Goal: Use online tool/utility: Utilize a website feature to perform a specific function

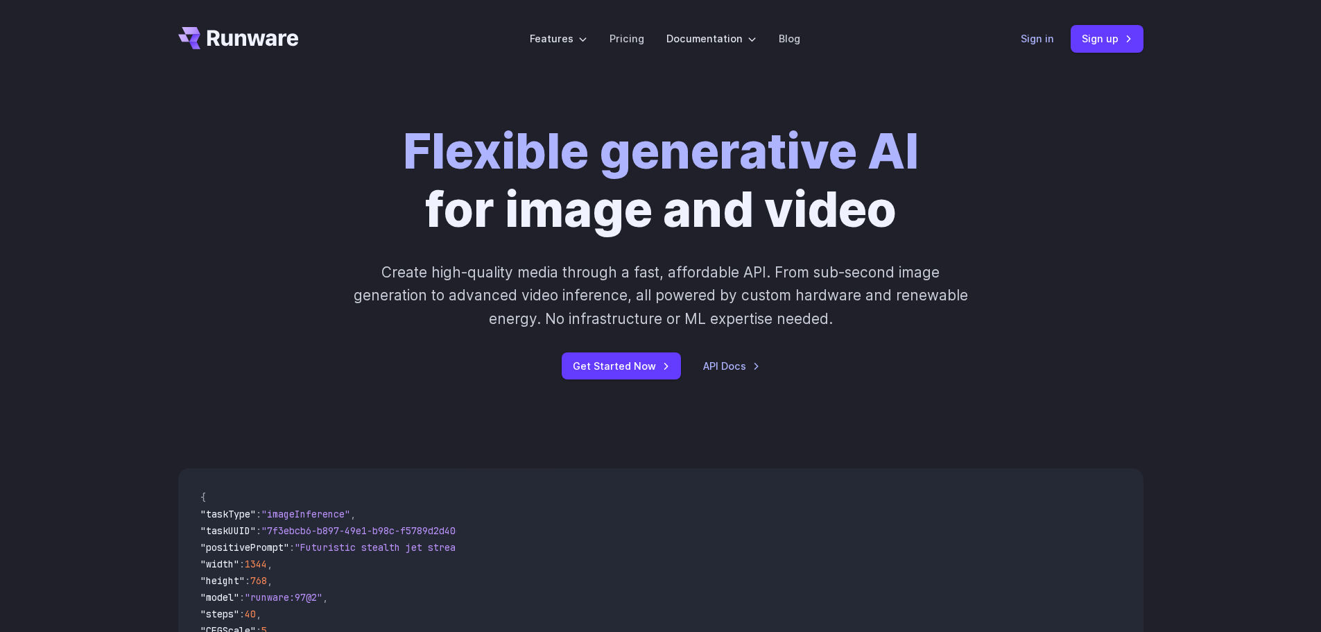
click at [1025, 37] on link "Sign in" at bounding box center [1037, 39] width 33 height 16
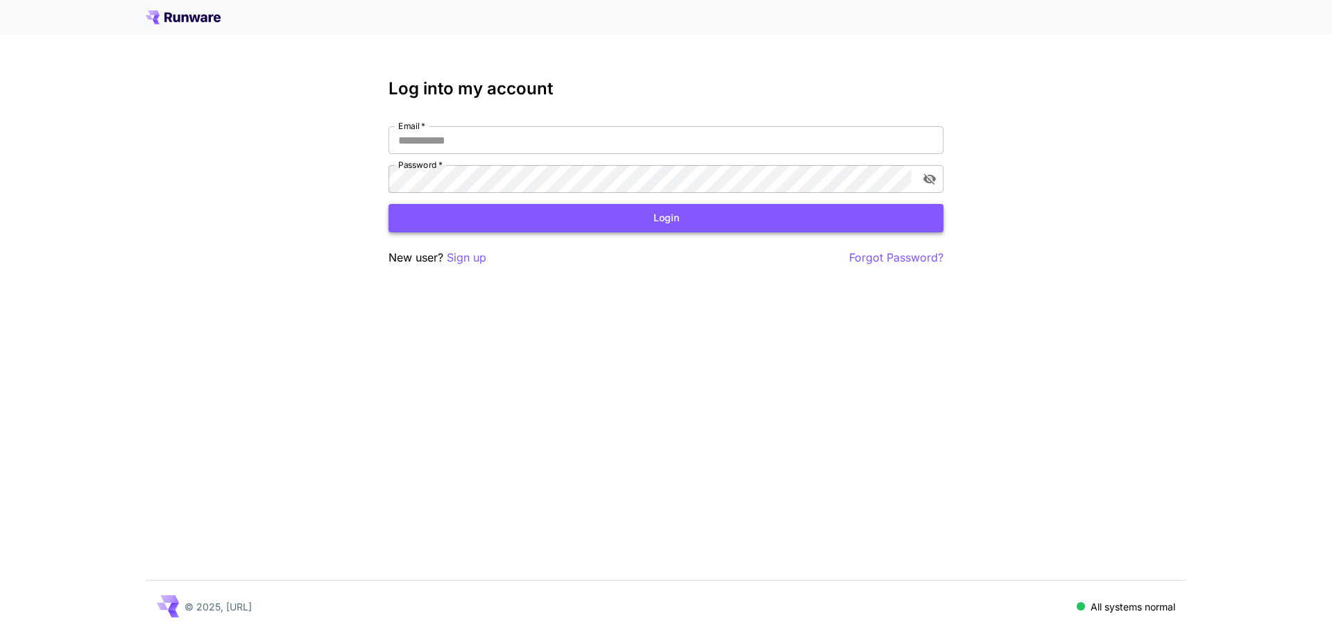
type input "**********"
click at [696, 224] on button "Login" at bounding box center [665, 218] width 555 height 28
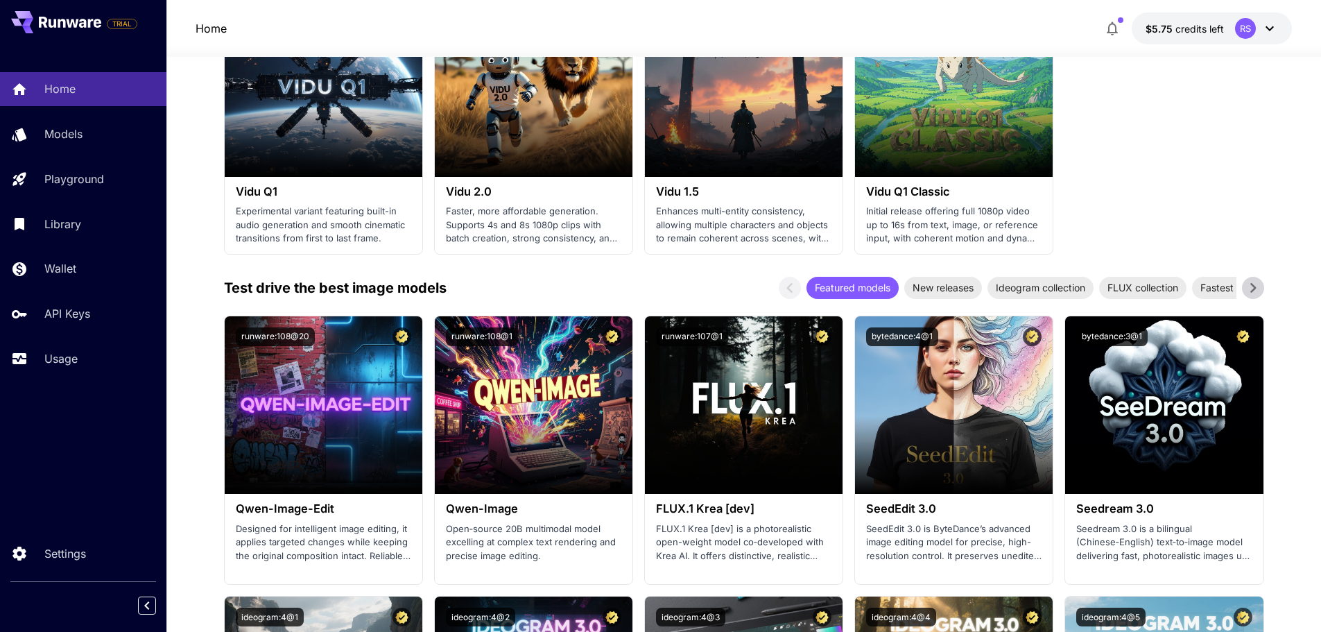
scroll to position [1387, 0]
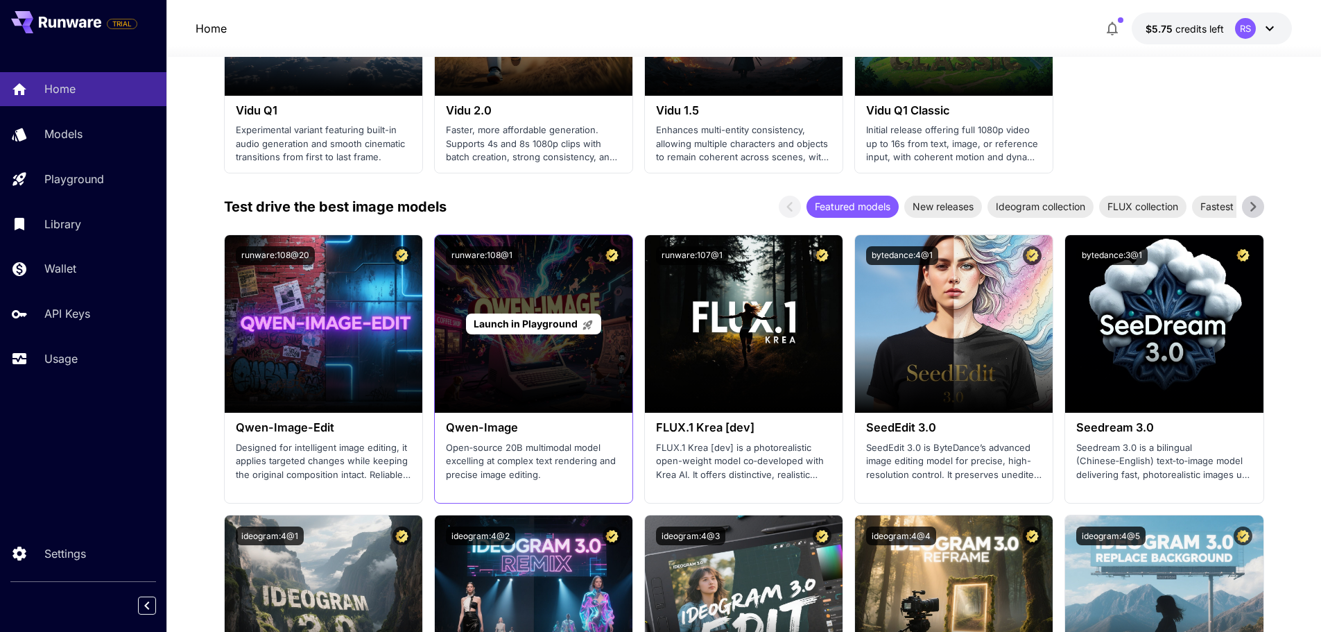
click at [540, 320] on span "Launch in Playground" at bounding box center [526, 324] width 104 height 12
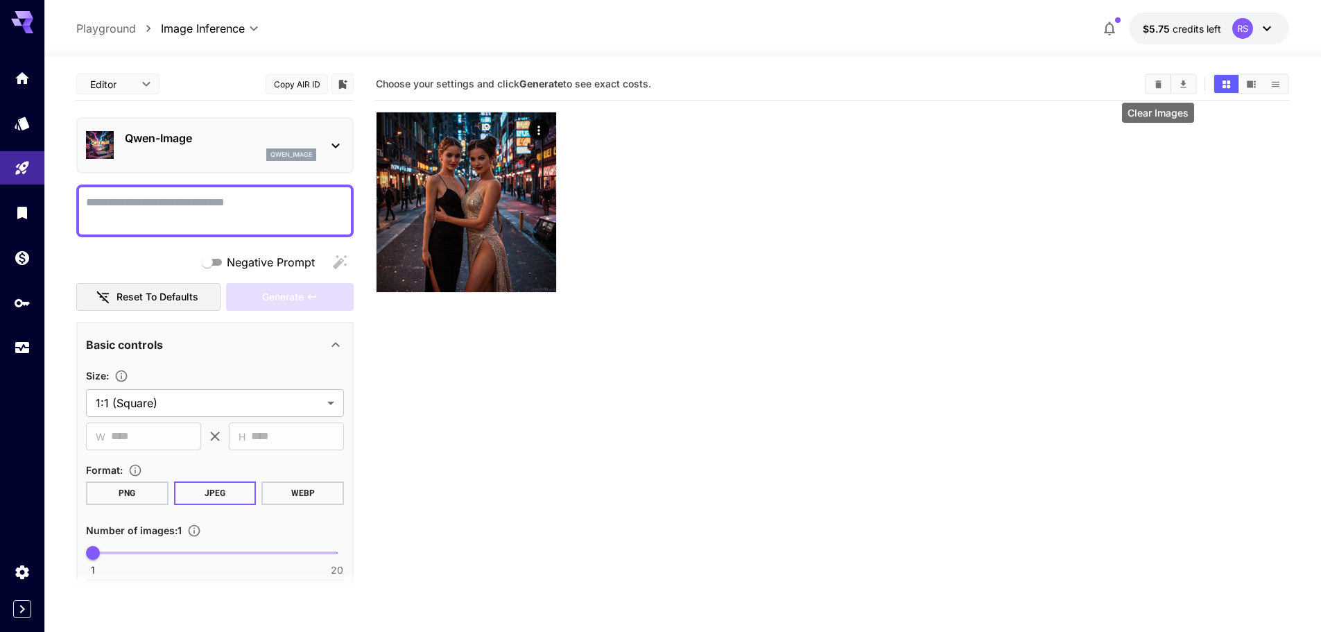
click at [1158, 82] on icon "Clear Images" at bounding box center [1159, 84] width 6 height 8
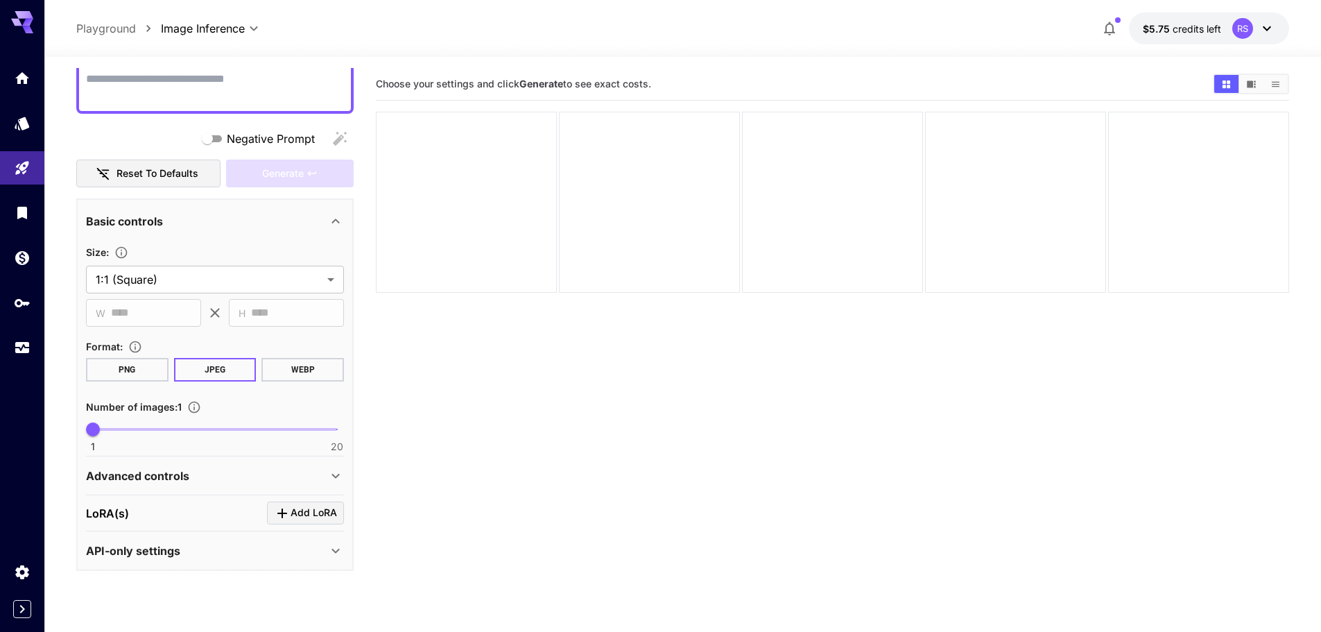
scroll to position [124, 0]
click at [321, 514] on span "Add LoRA" at bounding box center [314, 512] width 46 height 17
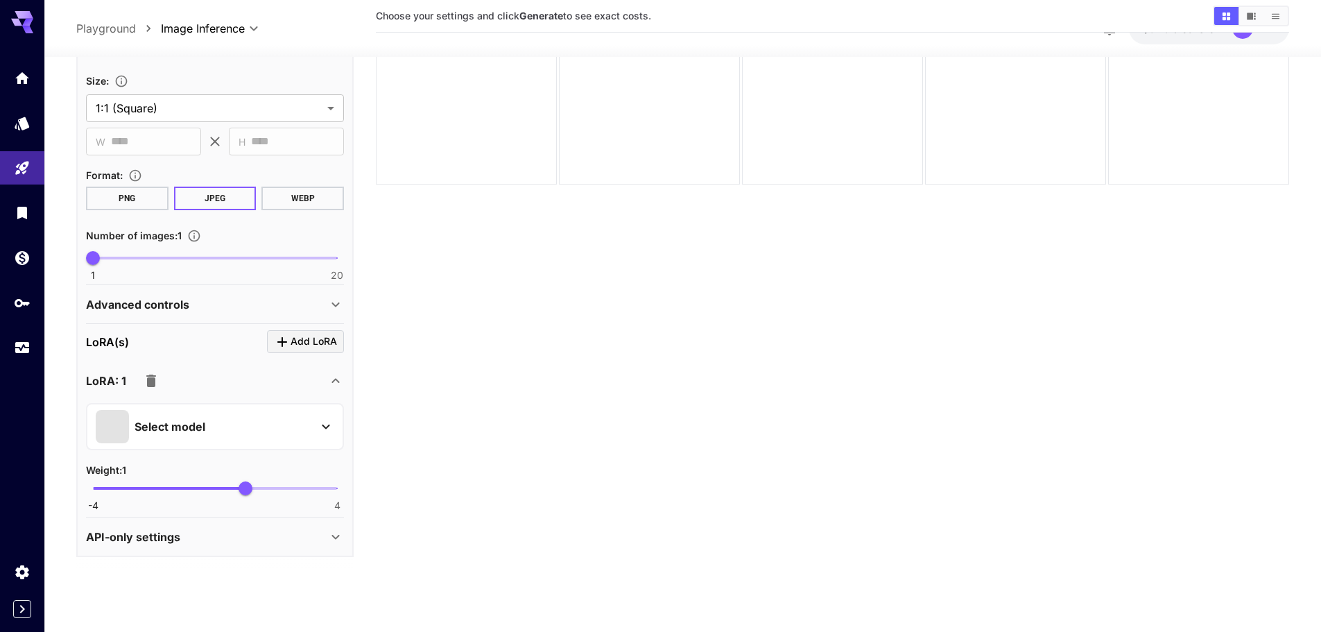
scroll to position [110, 0]
click at [285, 443] on div "Select model" at bounding box center [215, 424] width 258 height 47
click at [322, 424] on icon at bounding box center [326, 425] width 17 height 17
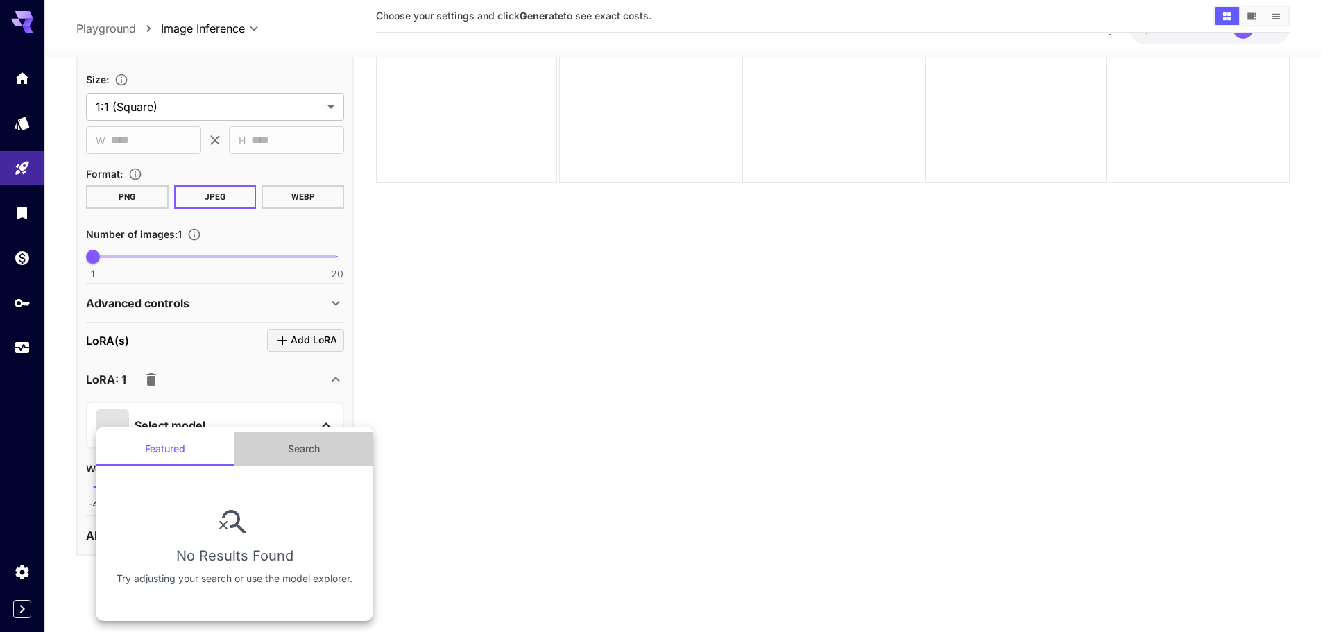
click at [305, 454] on button "Search" at bounding box center [303, 448] width 139 height 33
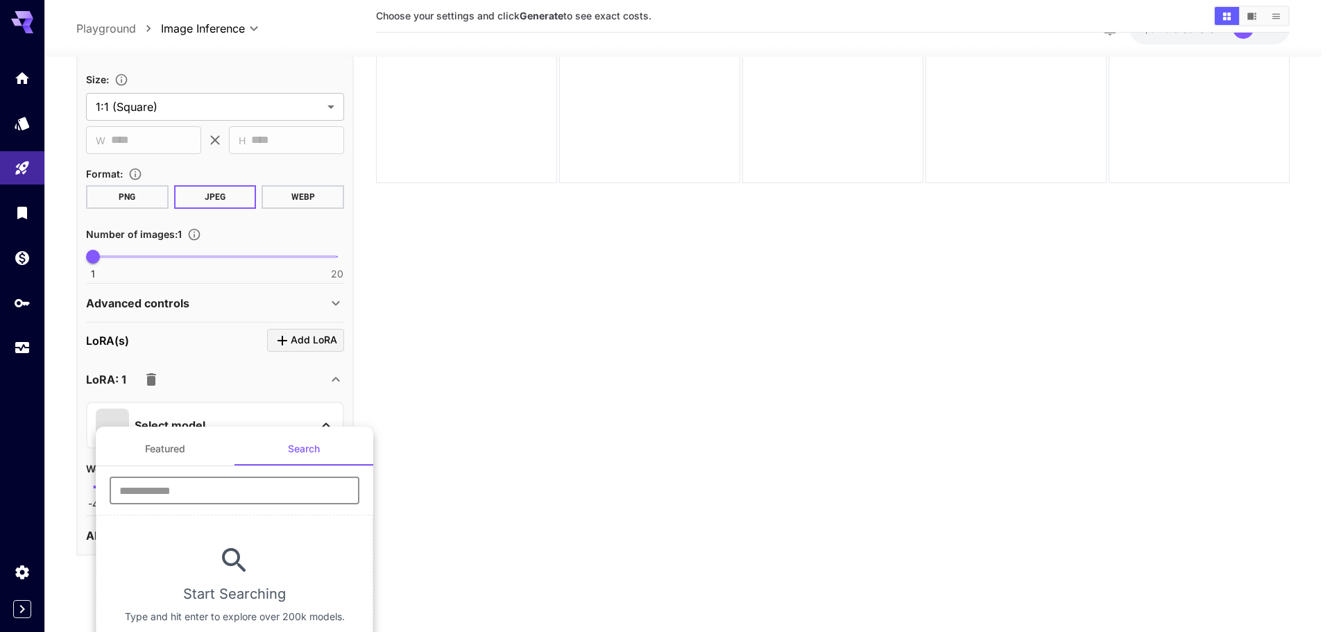
click at [205, 492] on input "text" at bounding box center [235, 491] width 250 height 28
click at [144, 452] on button "Featured" at bounding box center [165, 448] width 139 height 33
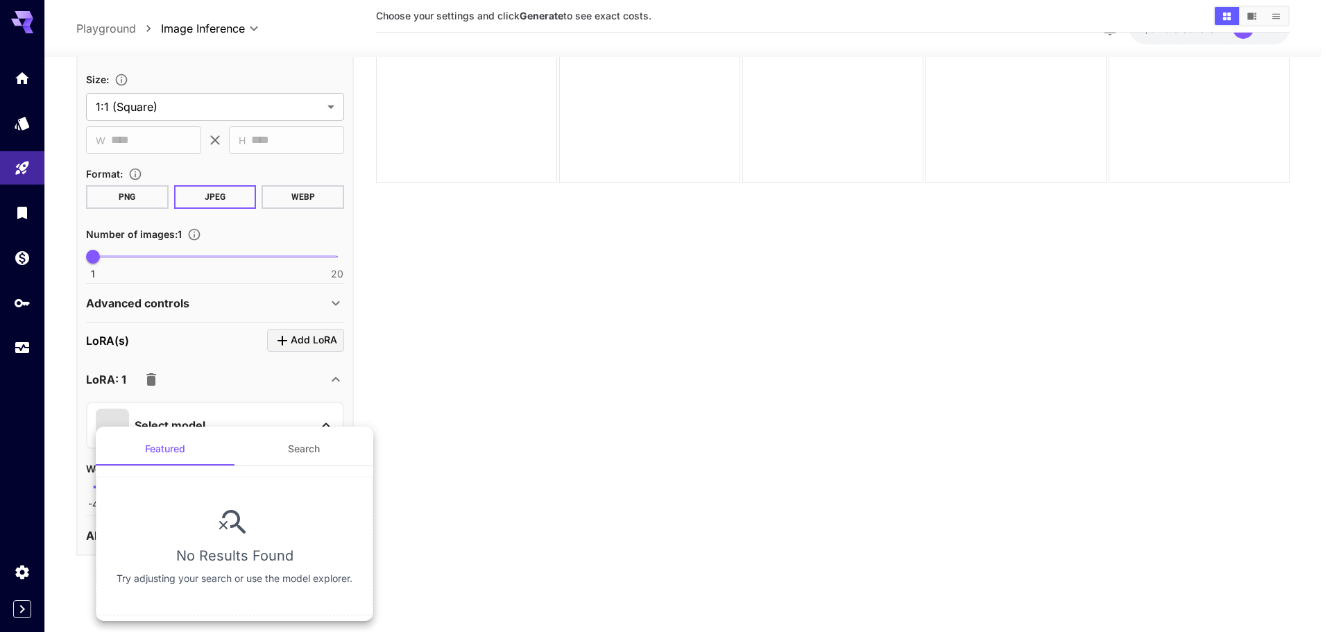
click at [463, 443] on div at bounding box center [666, 316] width 1332 height 632
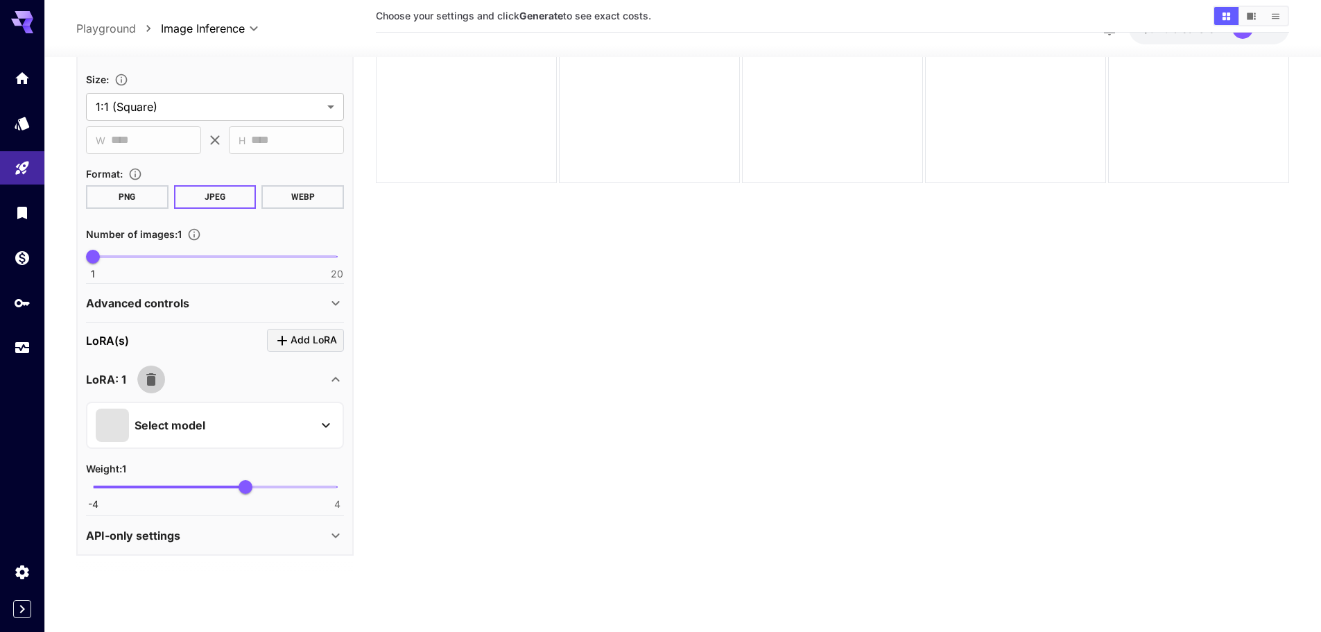
click at [148, 380] on icon "button" at bounding box center [151, 378] width 10 height 12
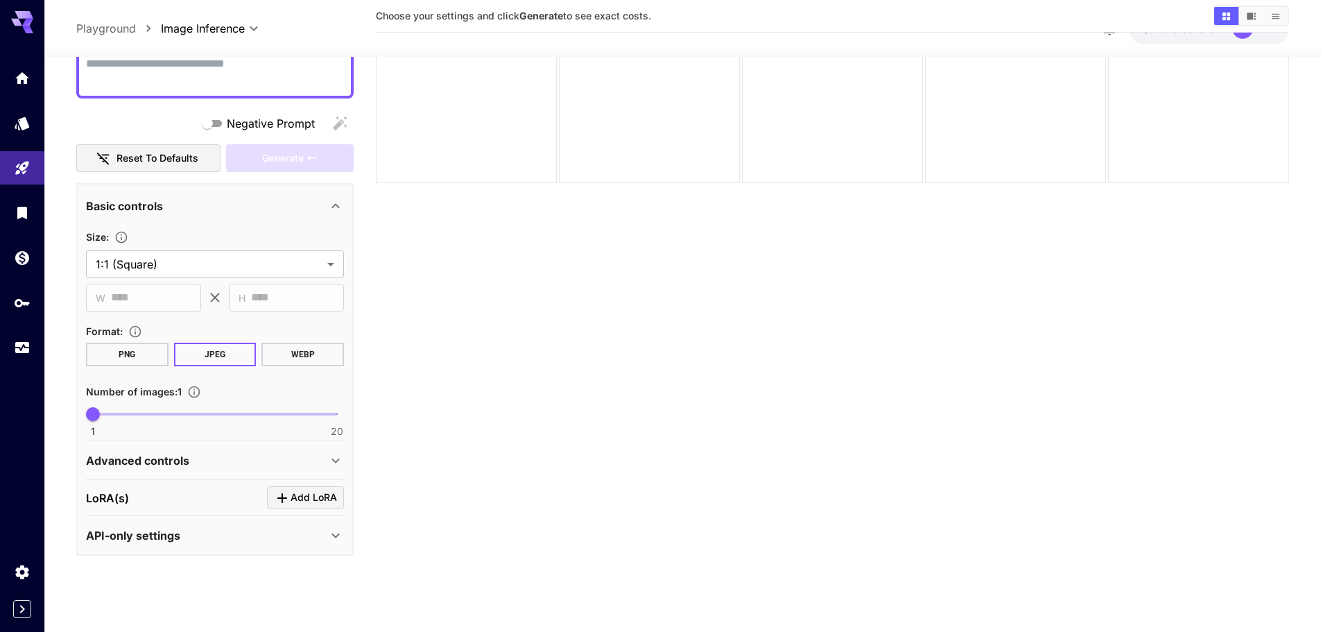
scroll to position [123, 0]
click at [309, 491] on span "Add LoRA" at bounding box center [314, 498] width 46 height 17
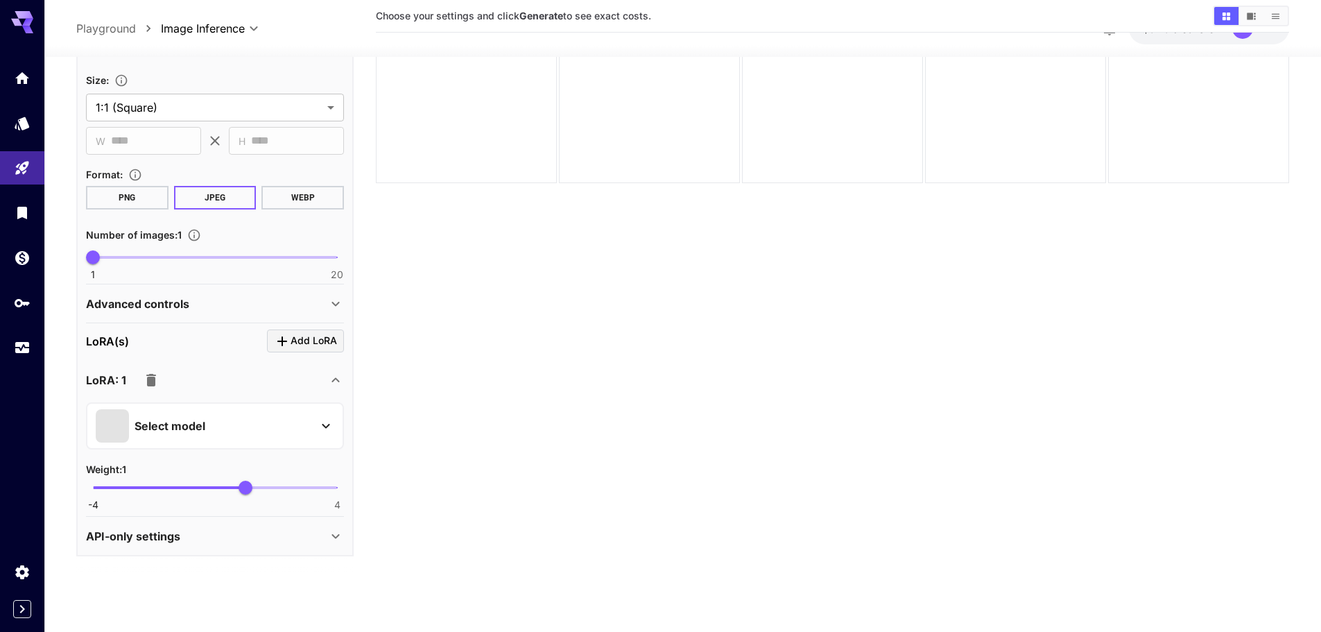
click at [195, 431] on p "Select model" at bounding box center [170, 425] width 71 height 17
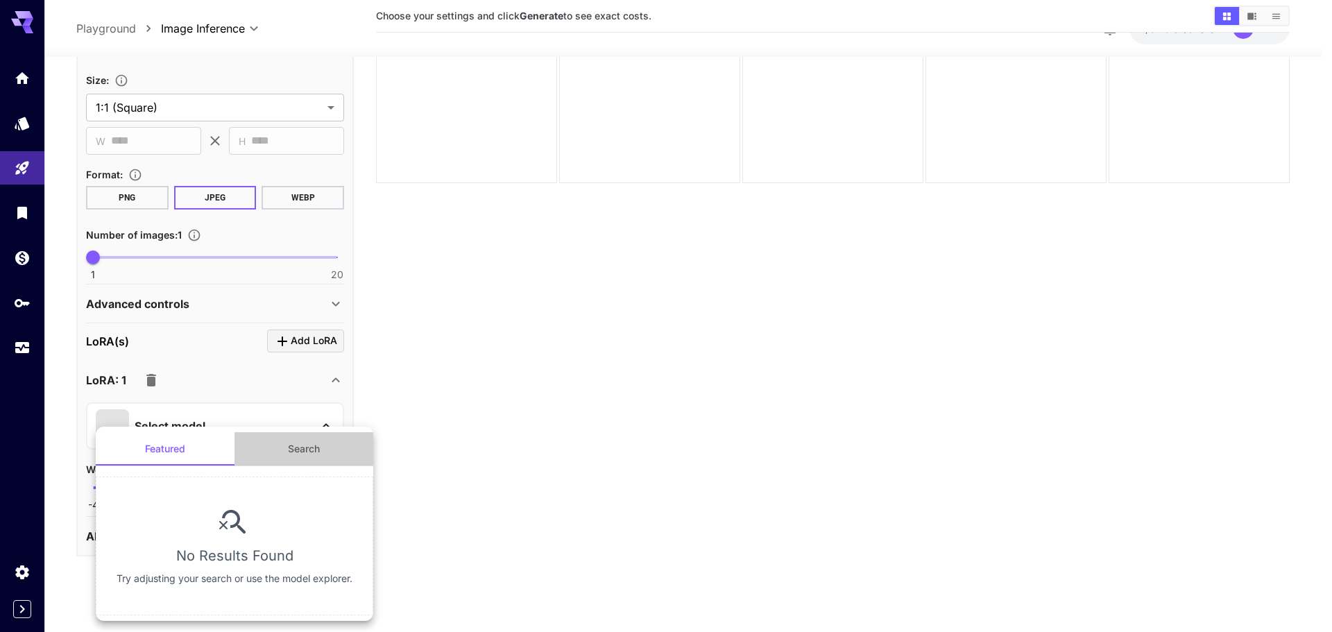
click at [286, 443] on button "Search" at bounding box center [303, 448] width 139 height 33
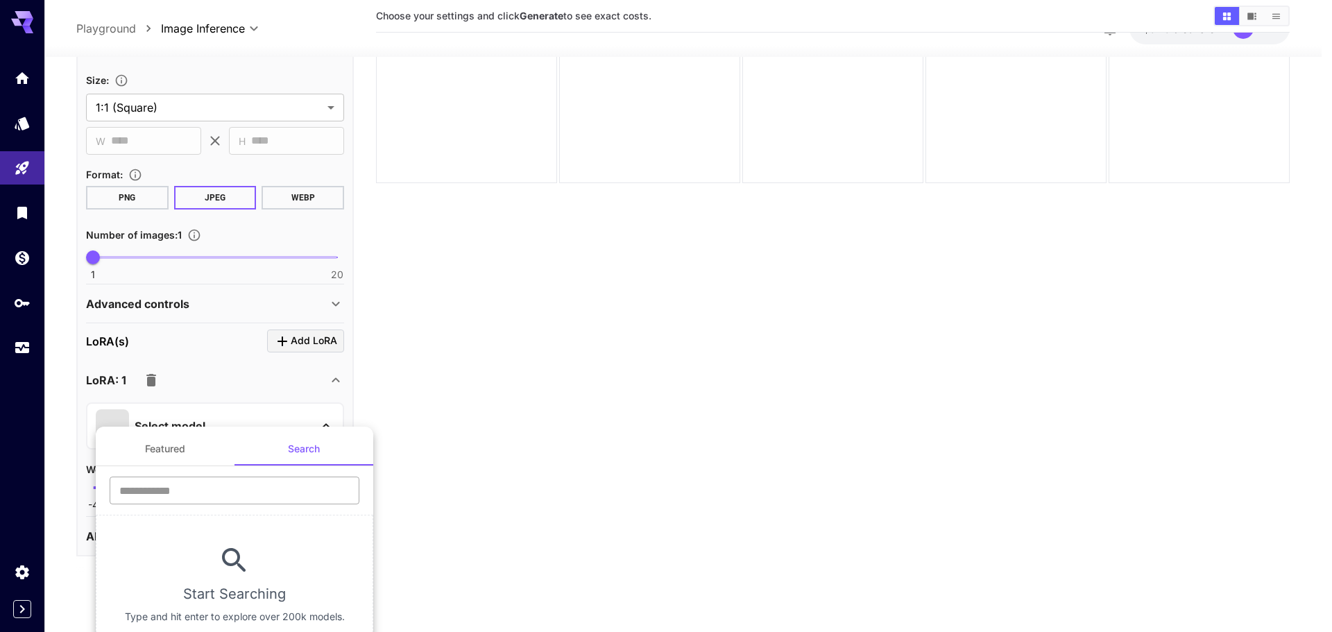
click at [175, 492] on input "text" at bounding box center [235, 491] width 250 height 28
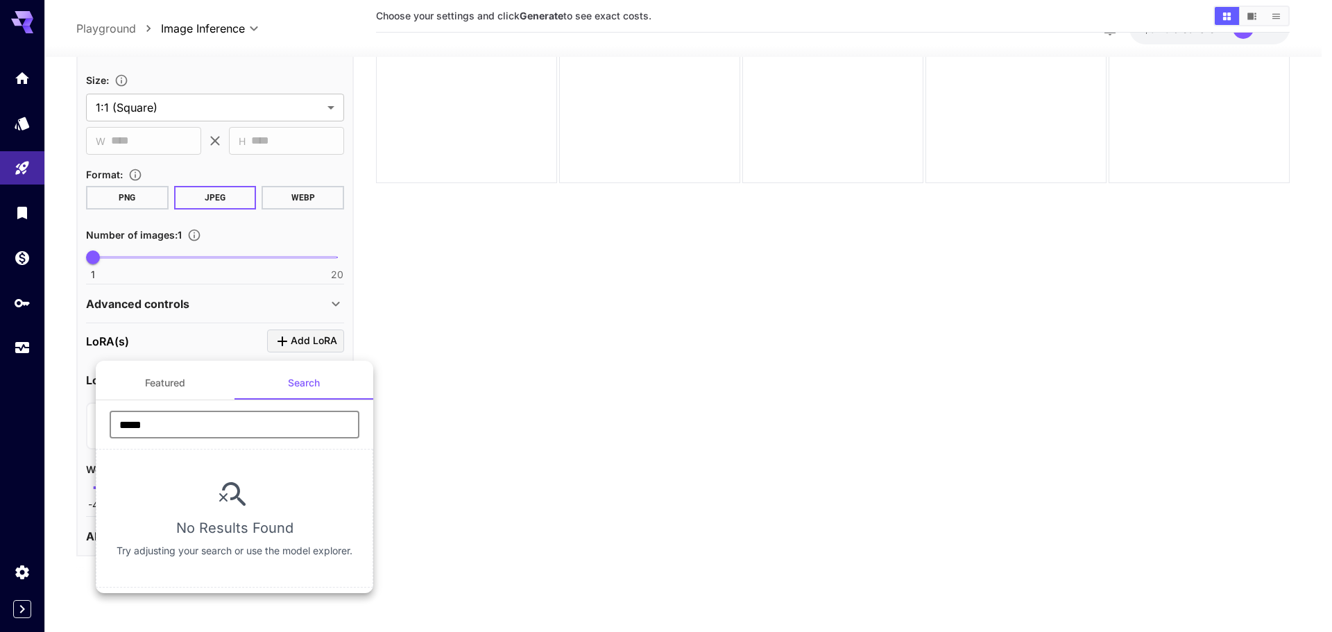
type input "*****"
click at [464, 425] on div at bounding box center [666, 316] width 1332 height 632
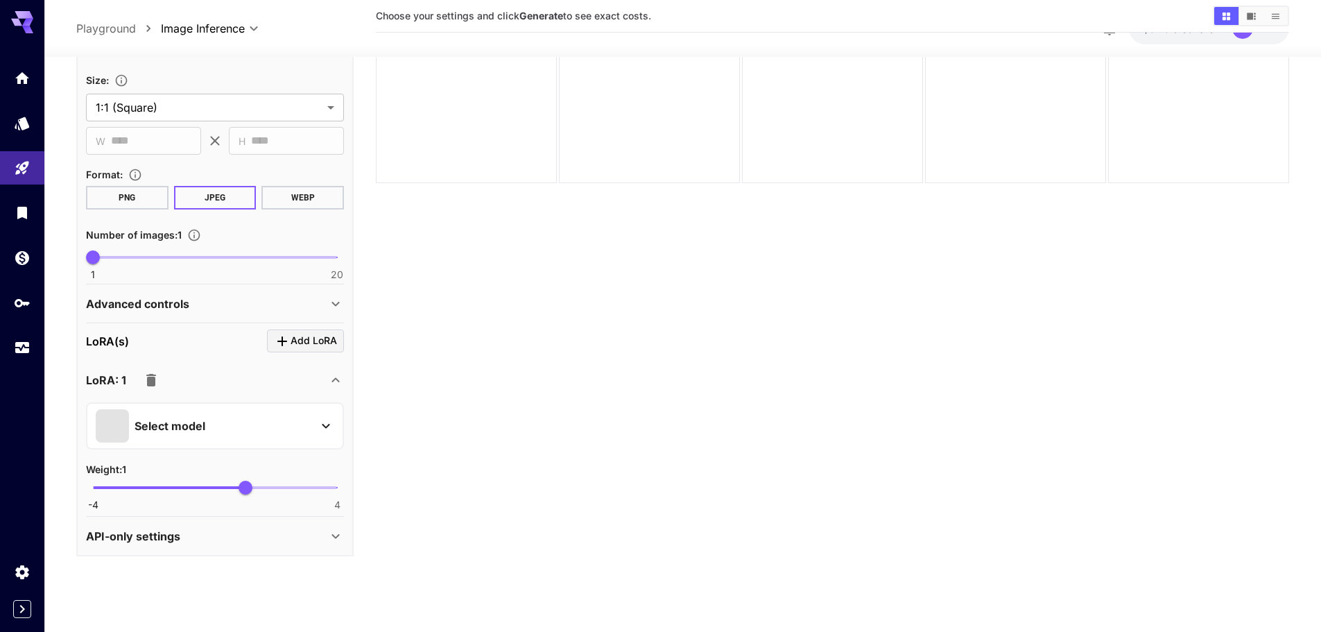
click at [331, 299] on icon at bounding box center [335, 303] width 17 height 17
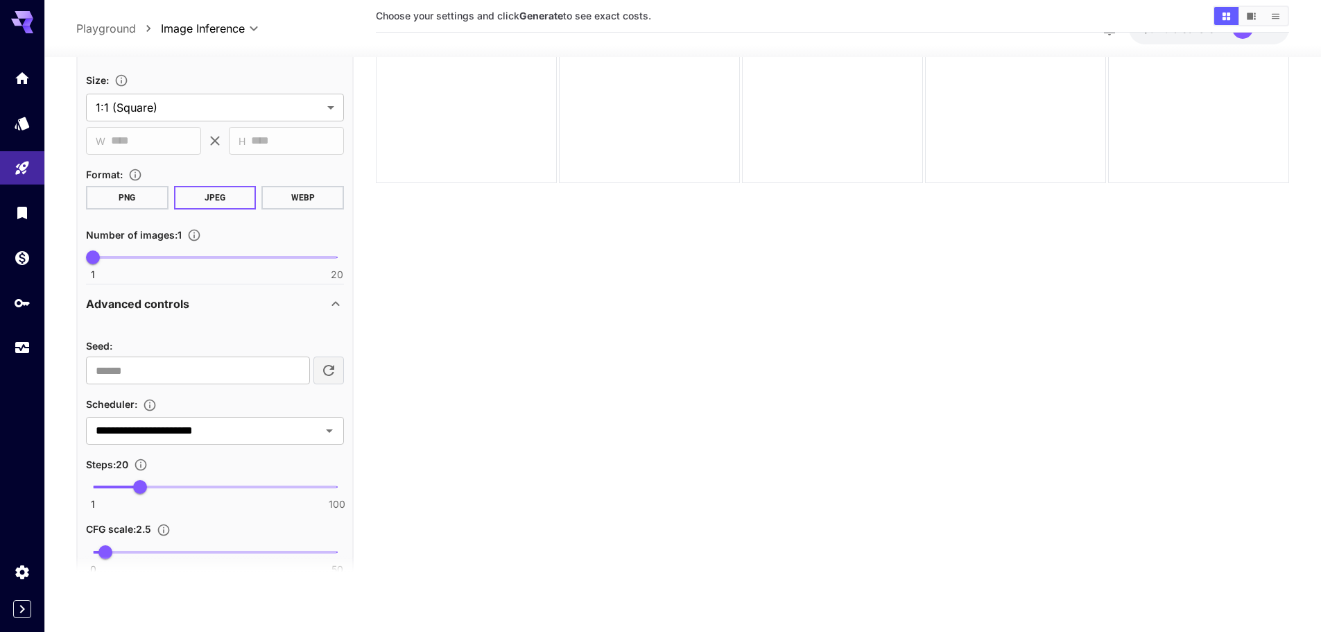
click at [331, 299] on icon at bounding box center [335, 303] width 17 height 17
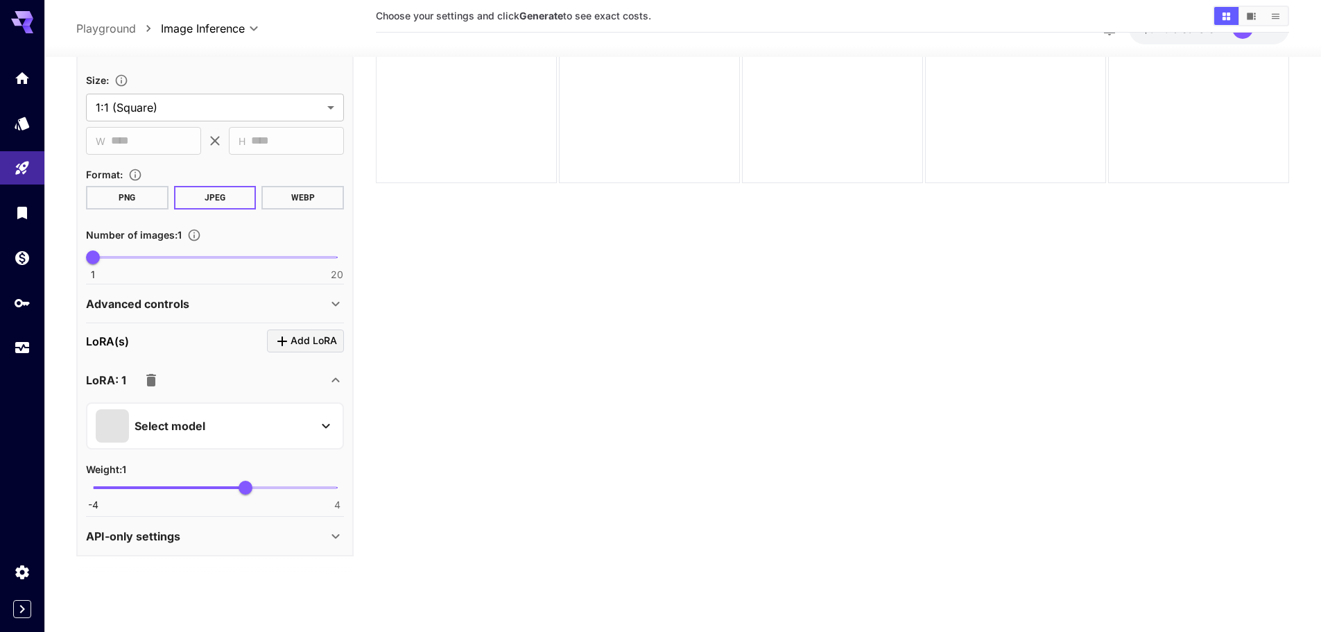
click at [209, 538] on div "API-only settings" at bounding box center [206, 535] width 241 height 17
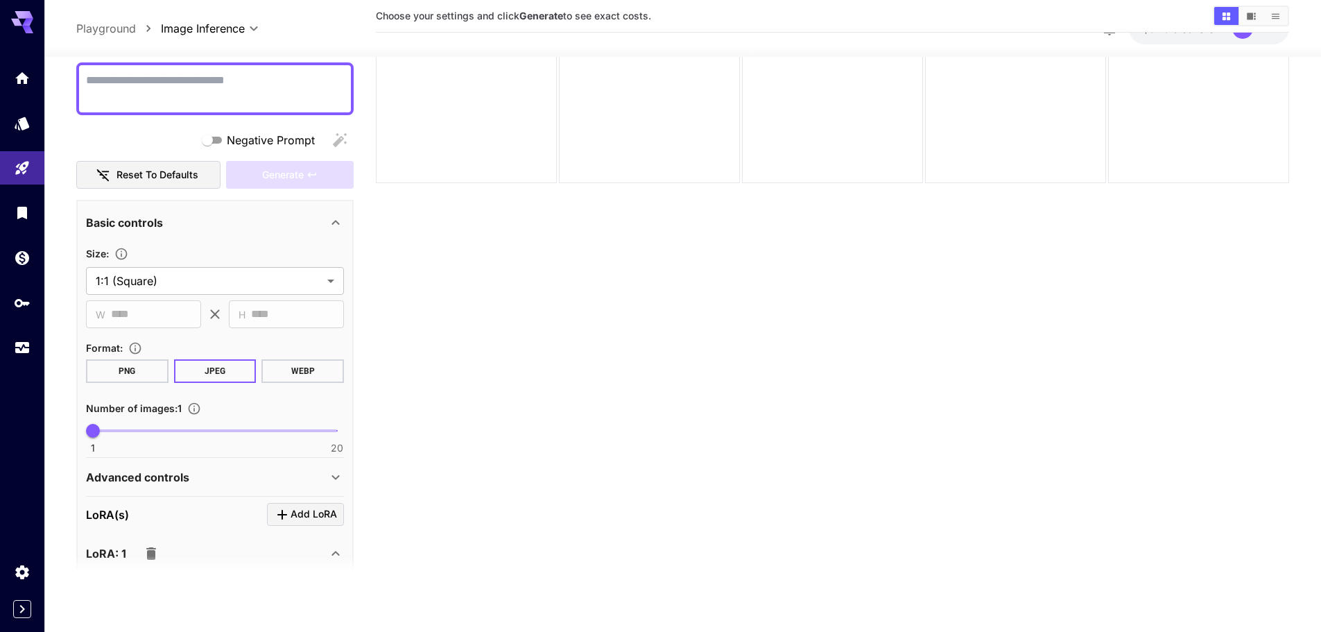
scroll to position [0, 0]
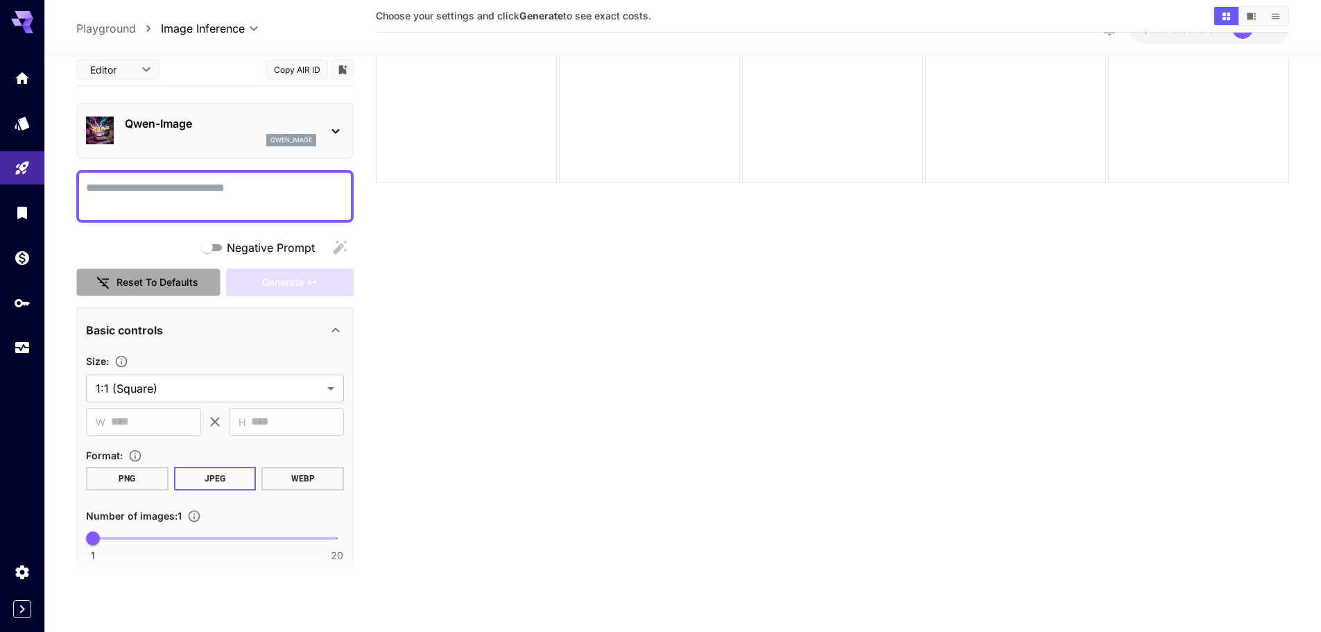
click at [163, 278] on button "Reset to defaults" at bounding box center [148, 282] width 144 height 28
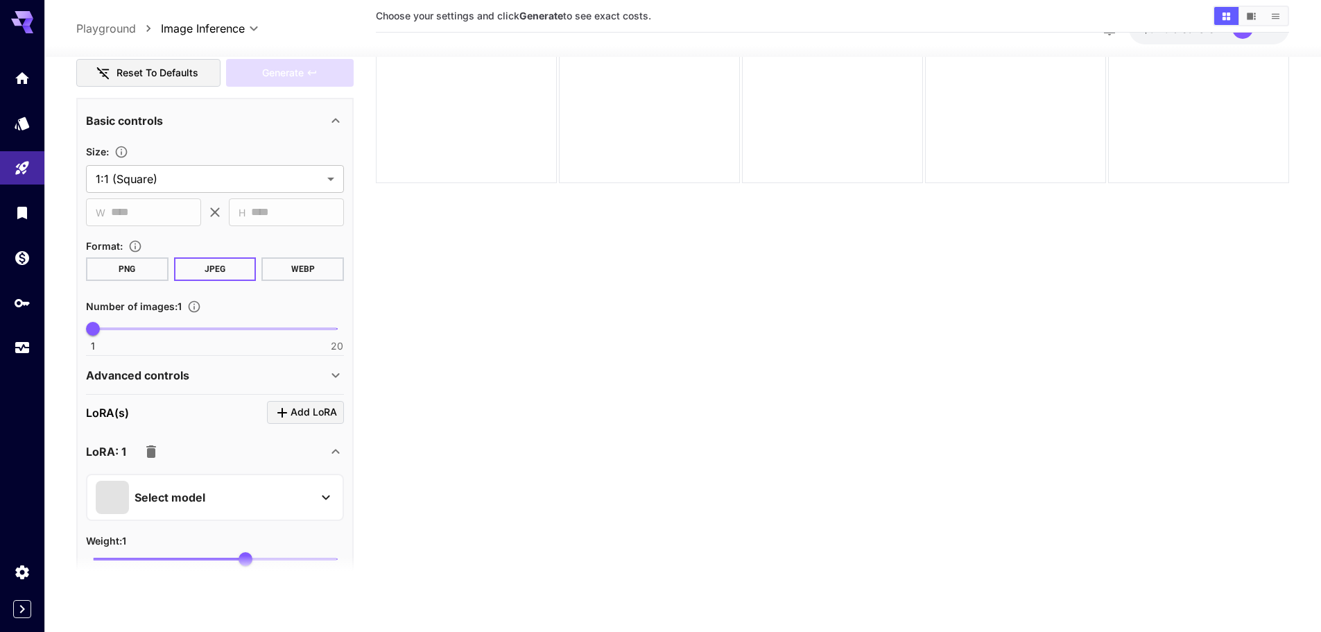
scroll to position [277, 0]
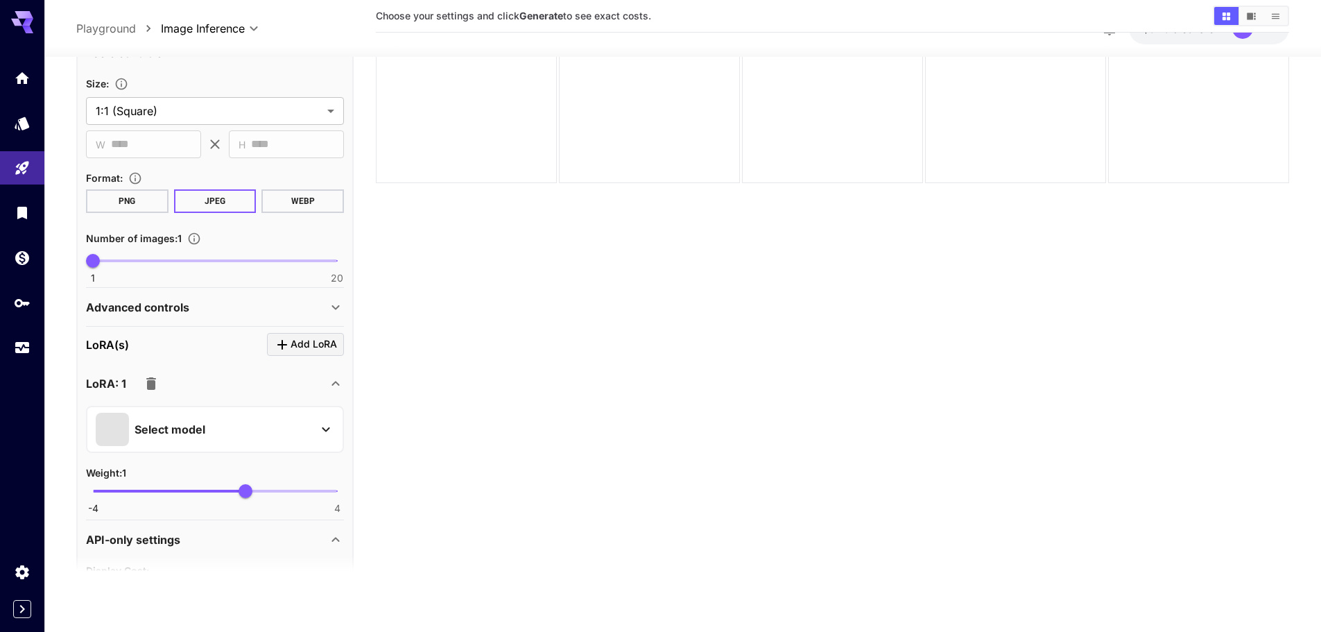
click at [153, 376] on icon "button" at bounding box center [151, 383] width 17 height 17
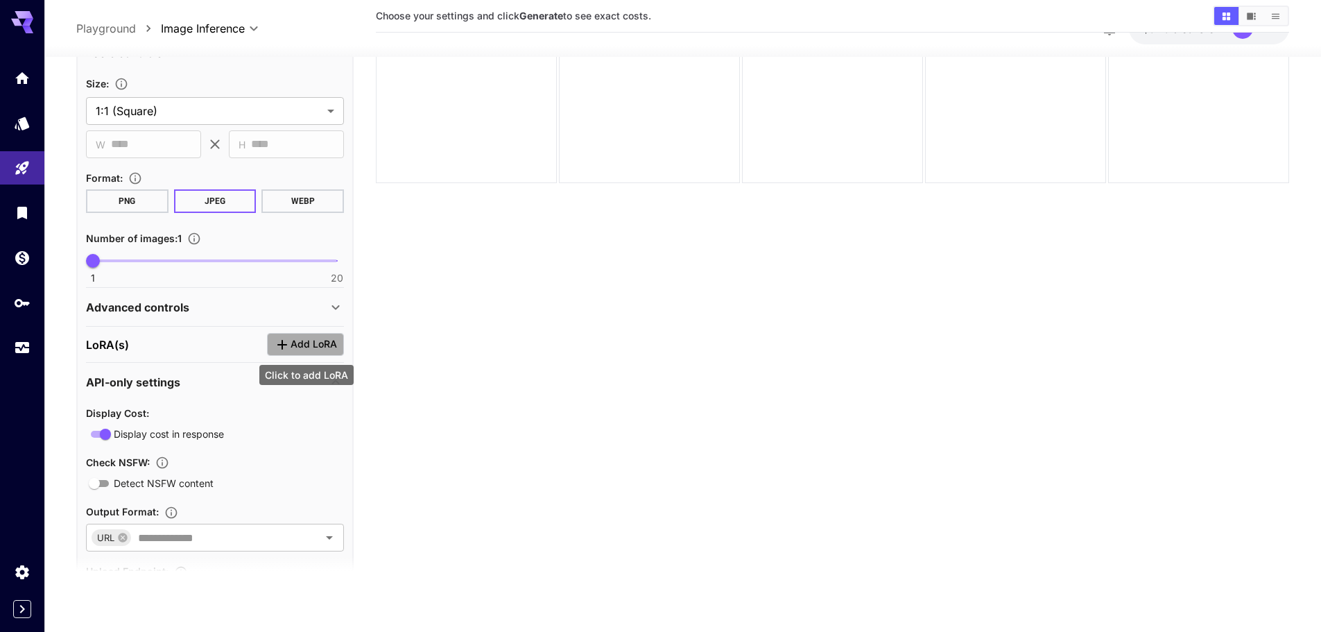
click at [318, 345] on span "Add LoRA" at bounding box center [314, 344] width 46 height 17
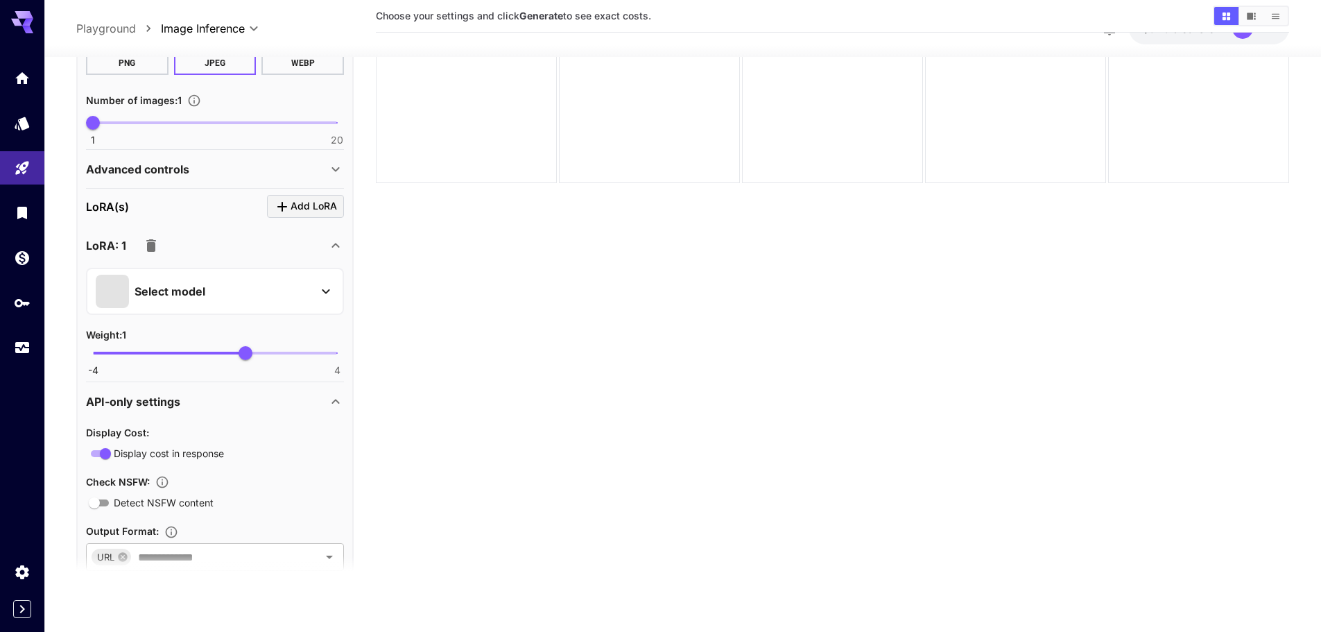
scroll to position [416, 0]
click at [292, 298] on div "Select model" at bounding box center [204, 289] width 216 height 33
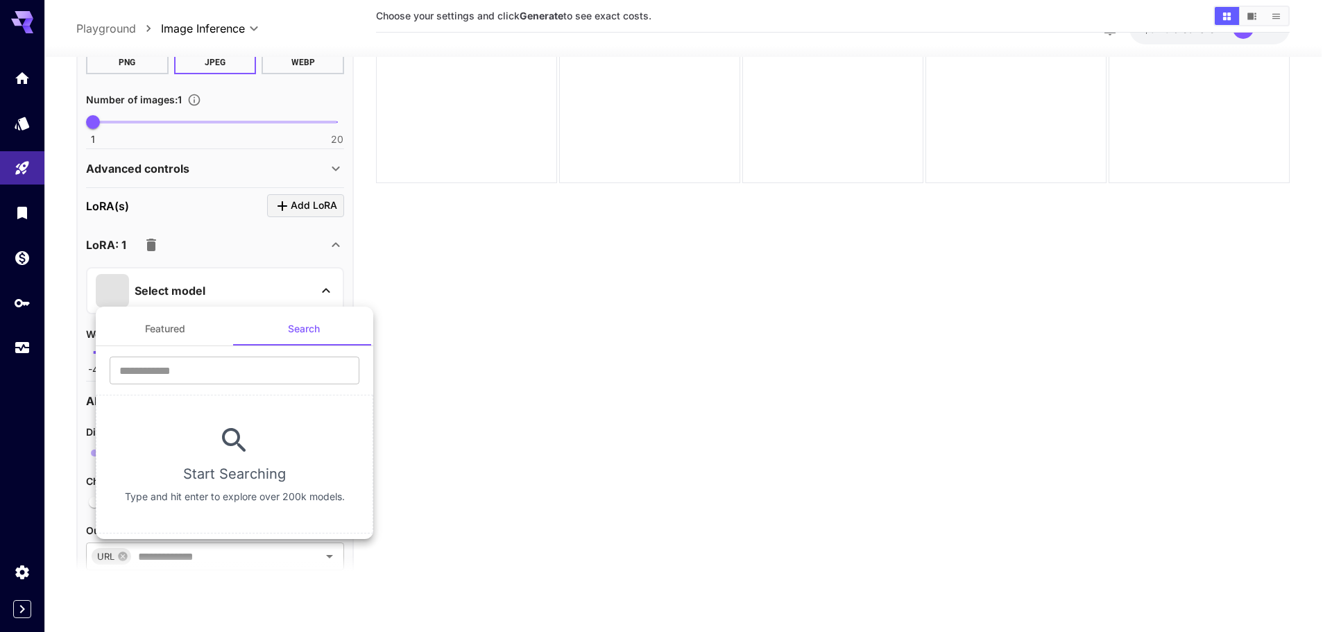
click at [25, 124] on div at bounding box center [666, 316] width 1332 height 632
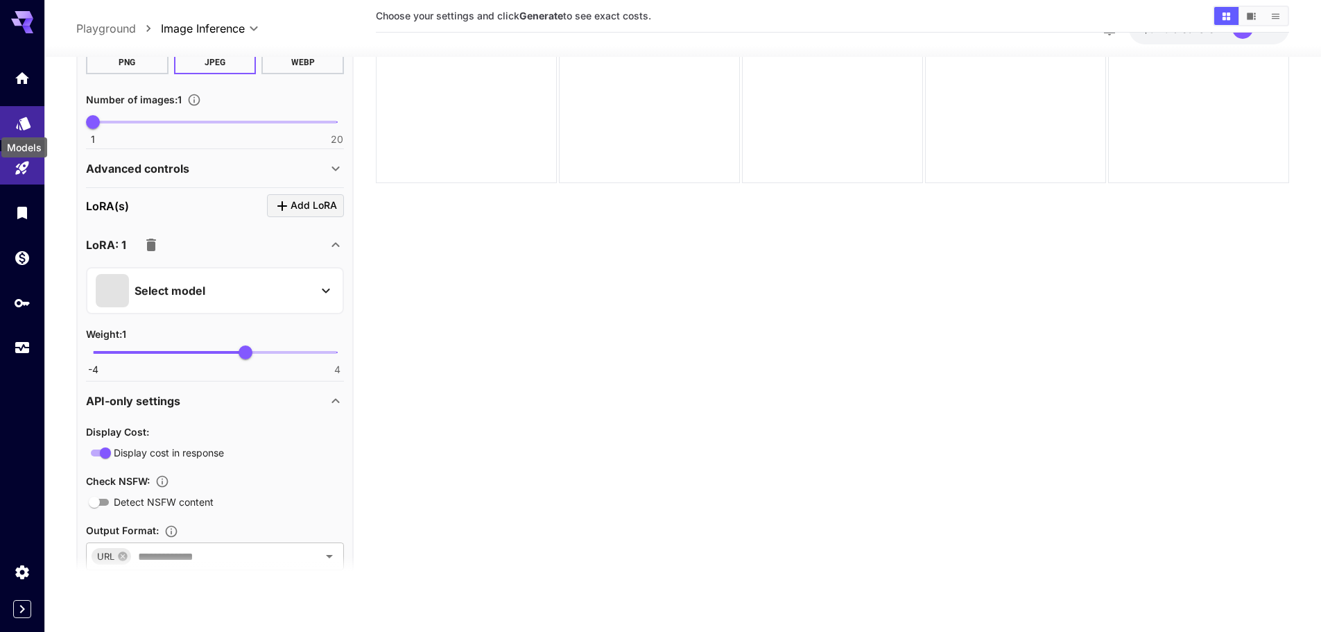
click at [26, 126] on icon "Models" at bounding box center [23, 119] width 17 height 17
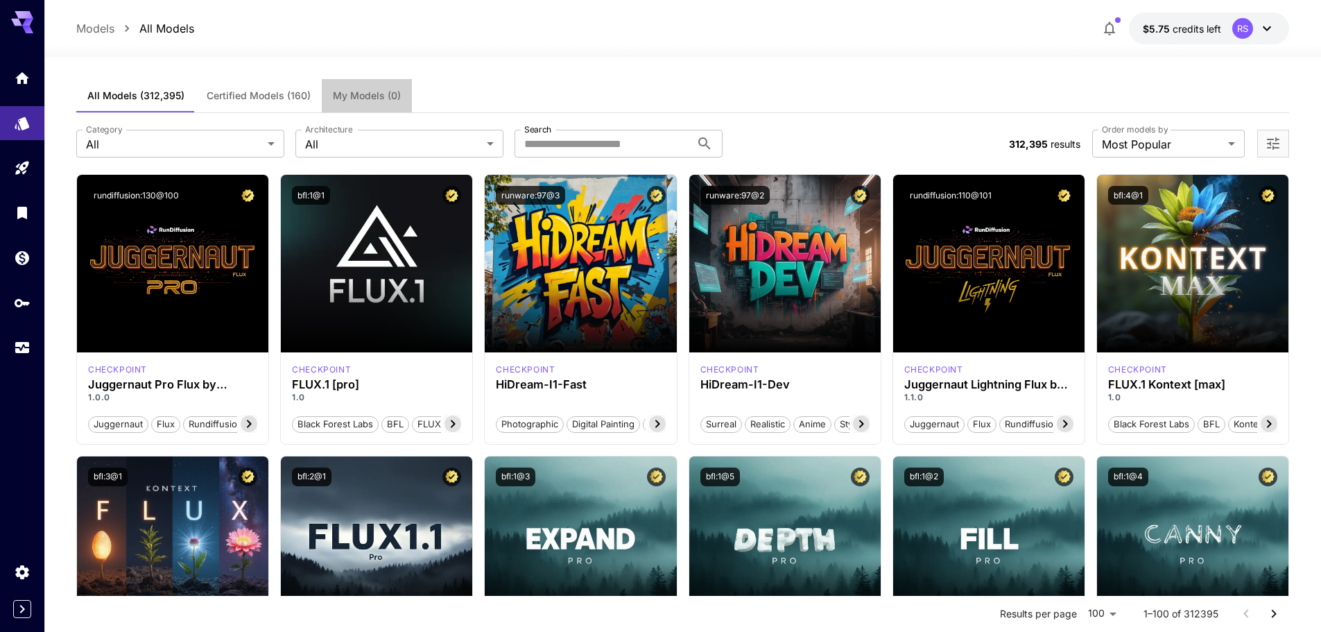
click at [362, 89] on span "My Models (0)" at bounding box center [367, 95] width 68 height 12
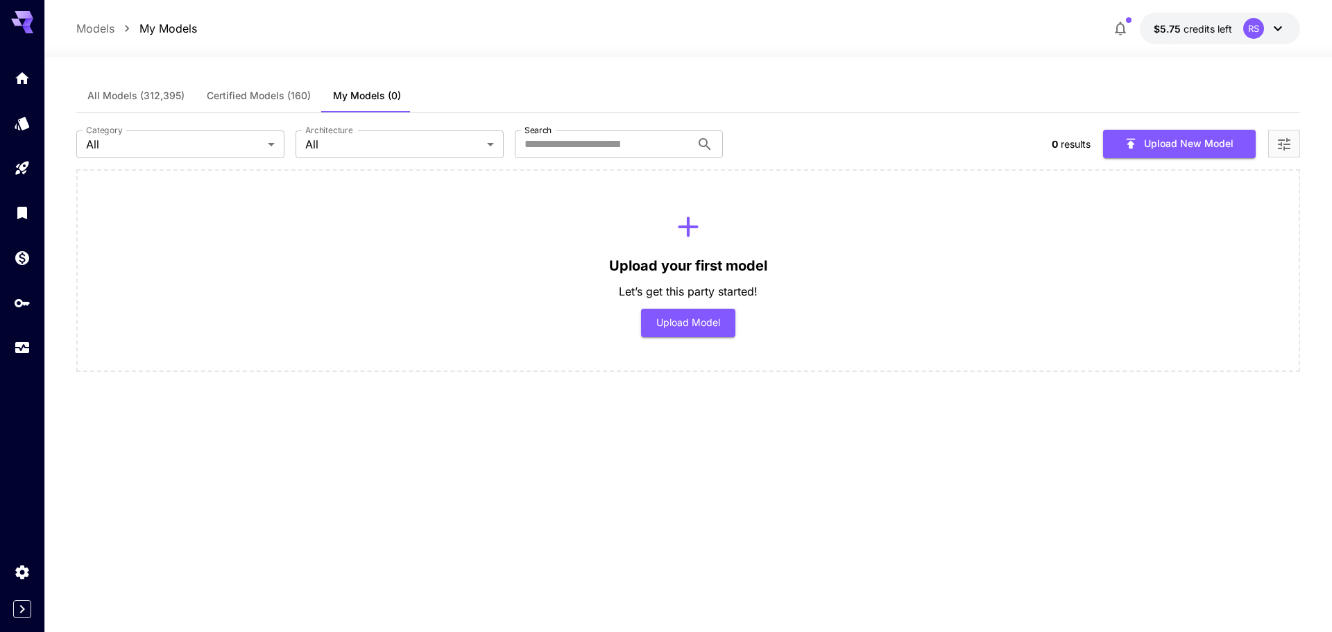
click at [255, 98] on span "Certified Models (160)" at bounding box center [259, 95] width 104 height 12
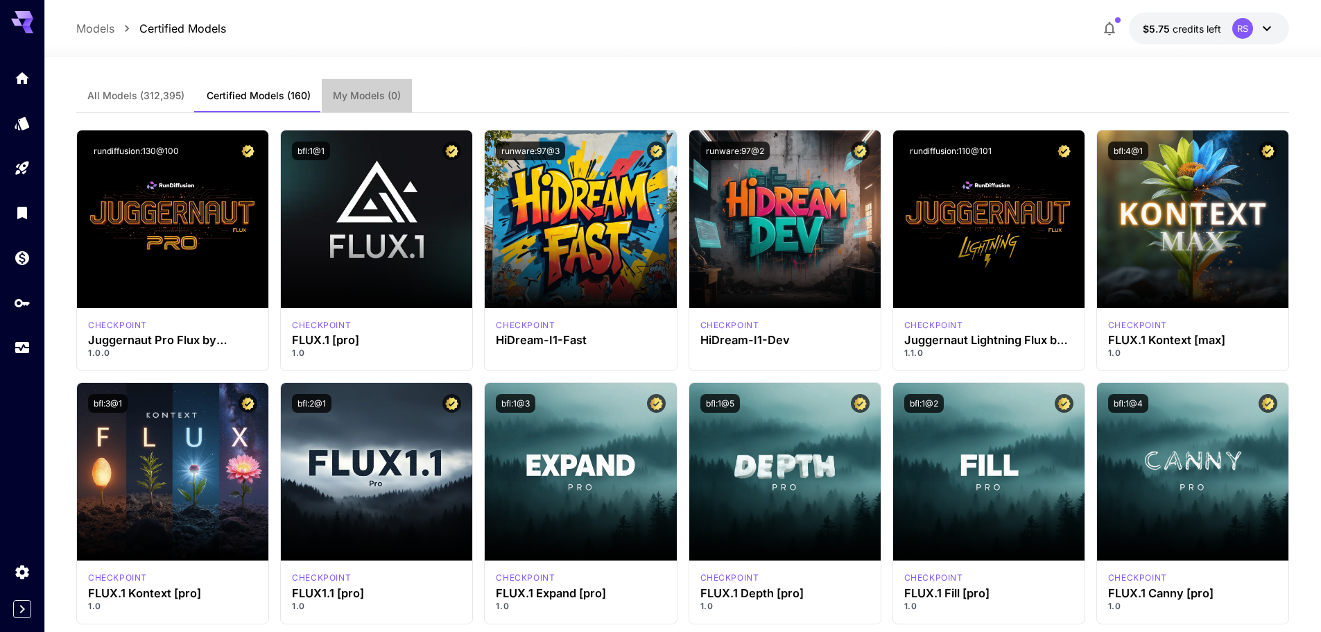
click at [343, 100] on span "My Models (0)" at bounding box center [367, 95] width 68 height 12
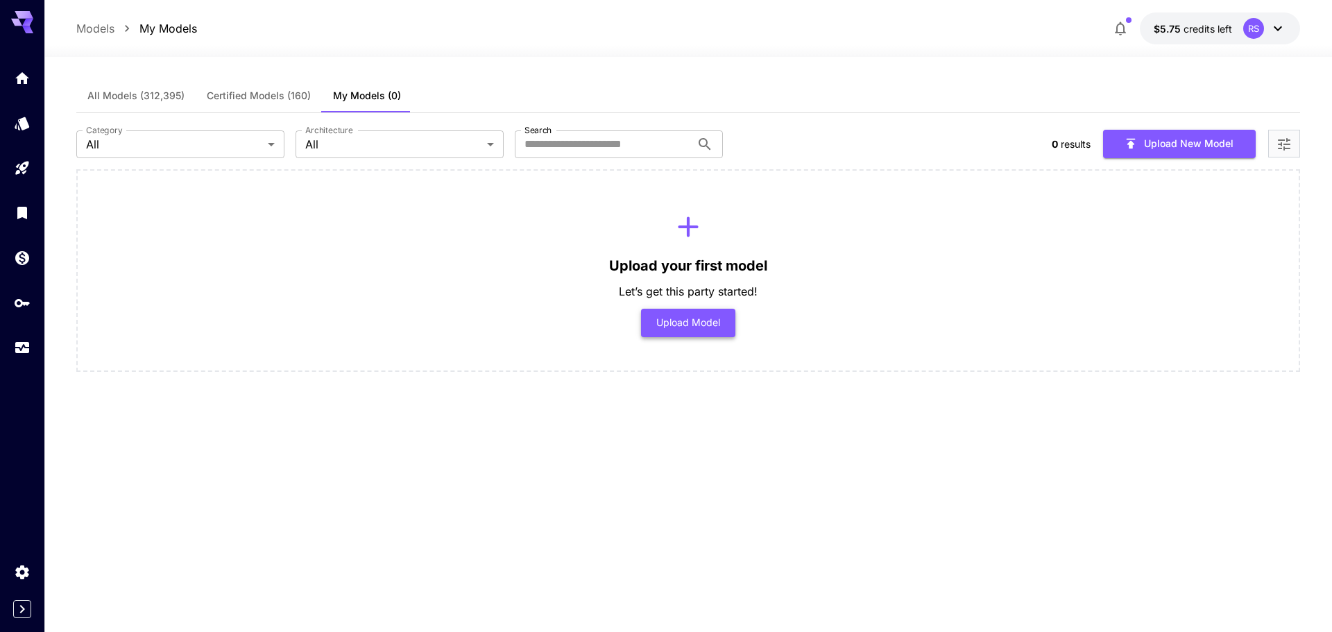
click at [681, 312] on button "Upload Model" at bounding box center [688, 323] width 95 height 28
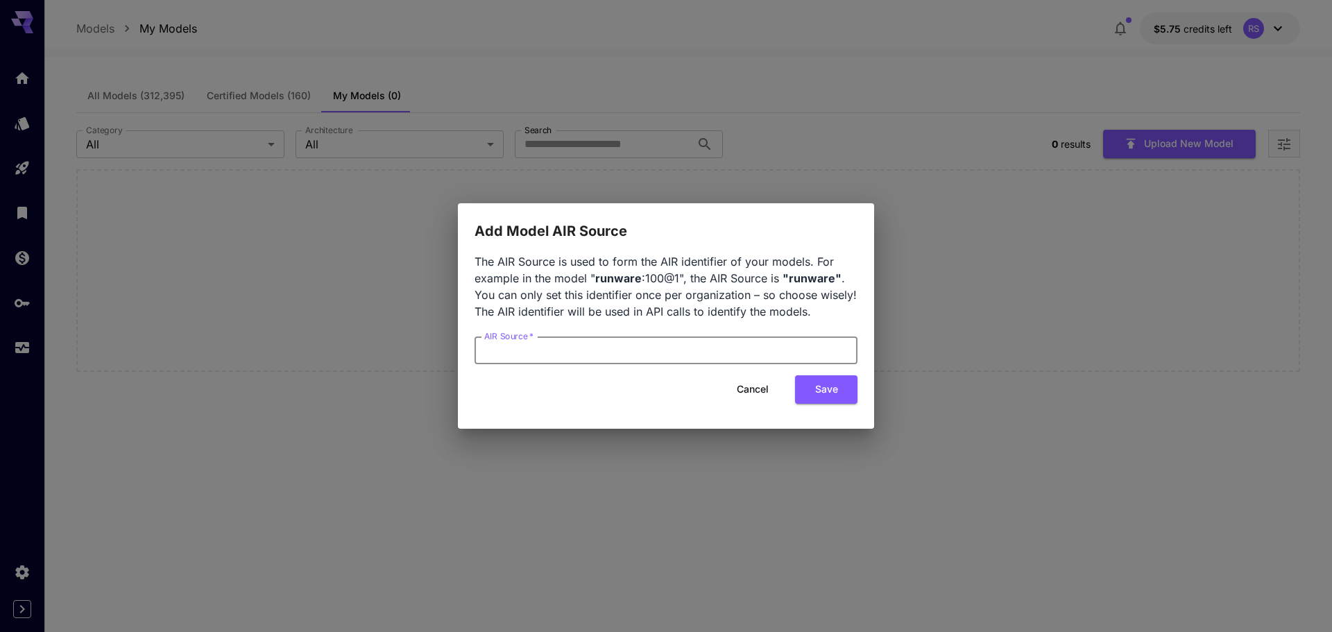
click at [658, 352] on input "AIR Source   *" at bounding box center [665, 350] width 383 height 28
click at [760, 389] on button "Cancel" at bounding box center [752, 389] width 62 height 28
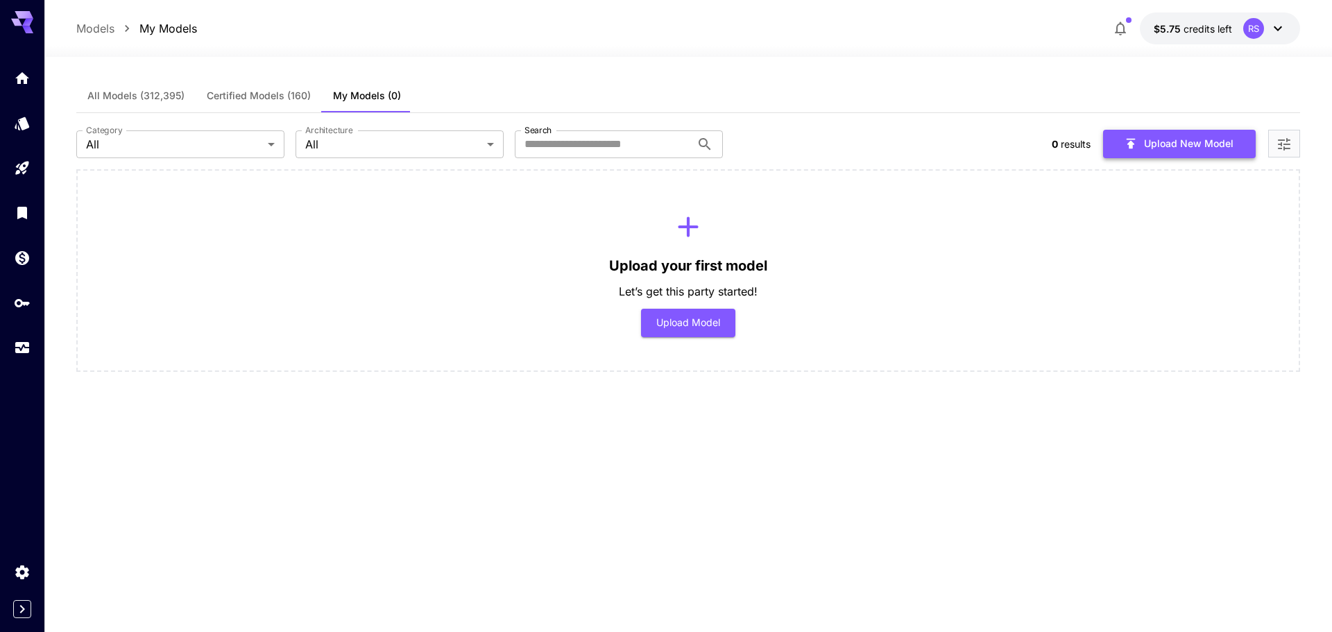
click at [1192, 146] on button "Upload New Model" at bounding box center [1179, 144] width 153 height 28
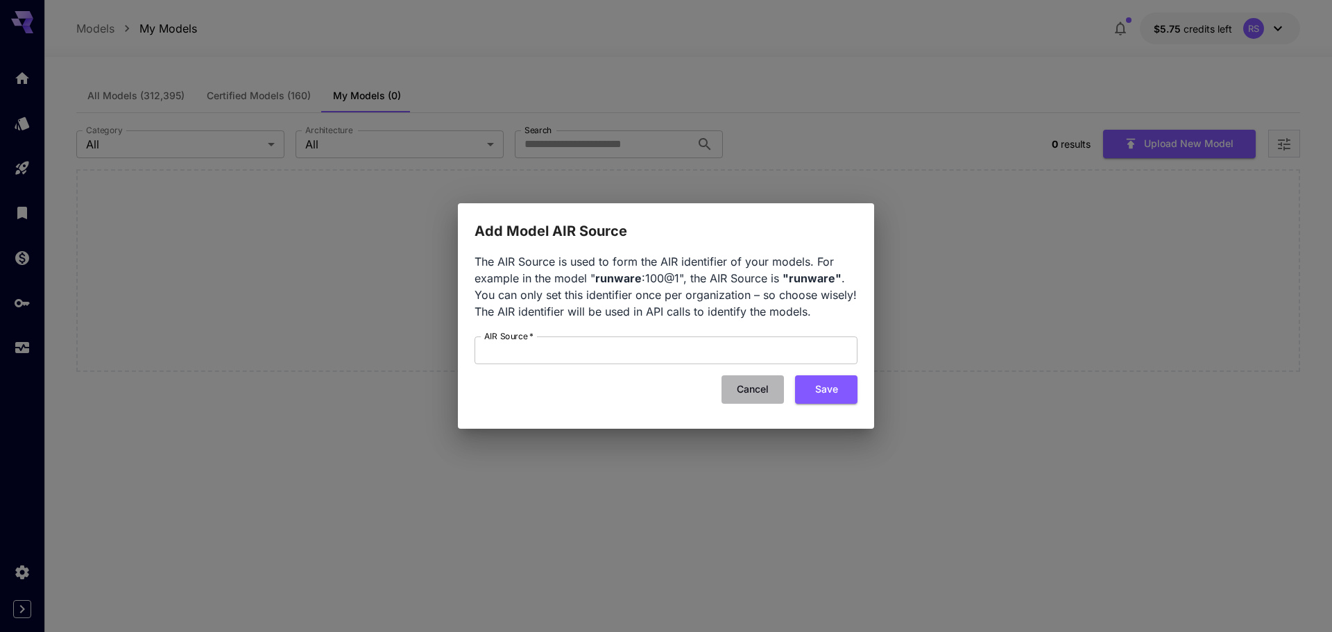
click at [758, 392] on button "Cancel" at bounding box center [752, 389] width 62 height 28
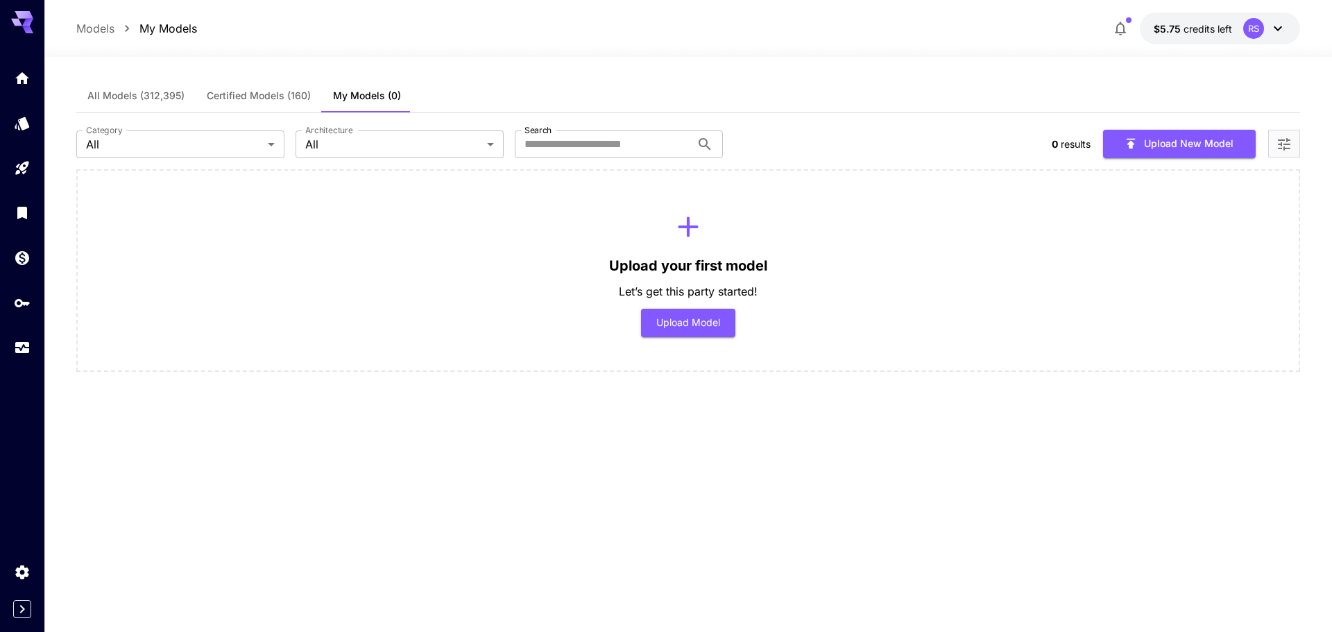
click at [139, 95] on span "All Models (312,395)" at bounding box center [135, 95] width 97 height 12
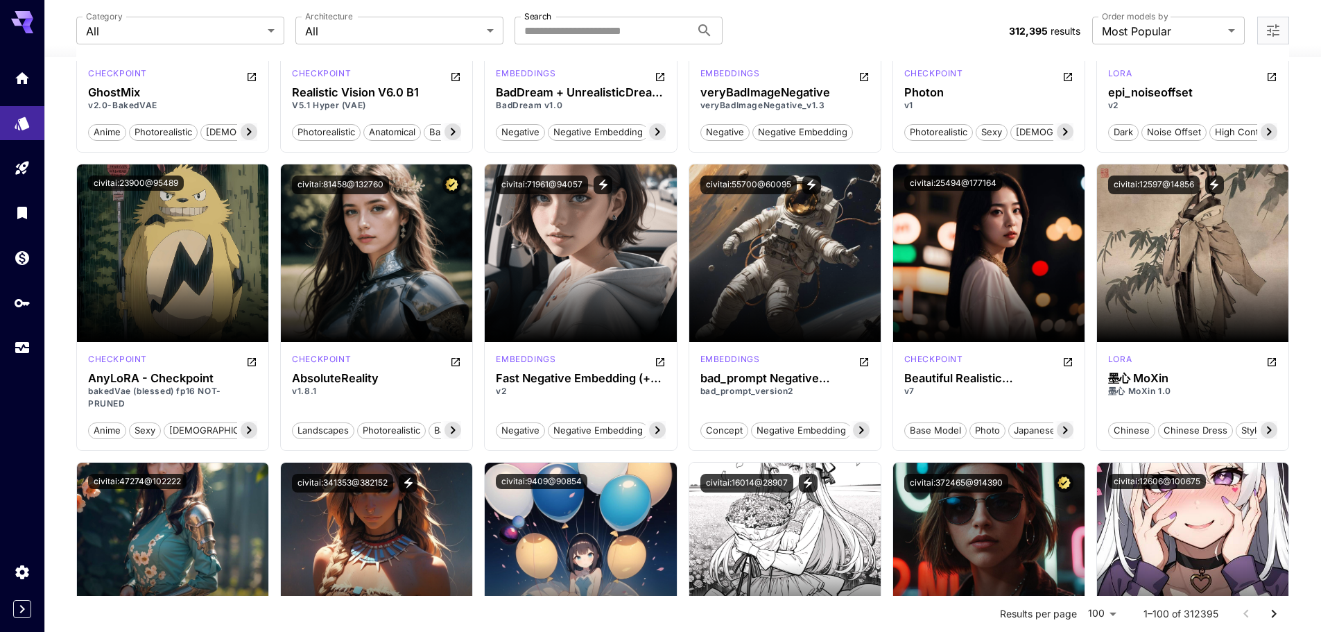
scroll to position [2289, 0]
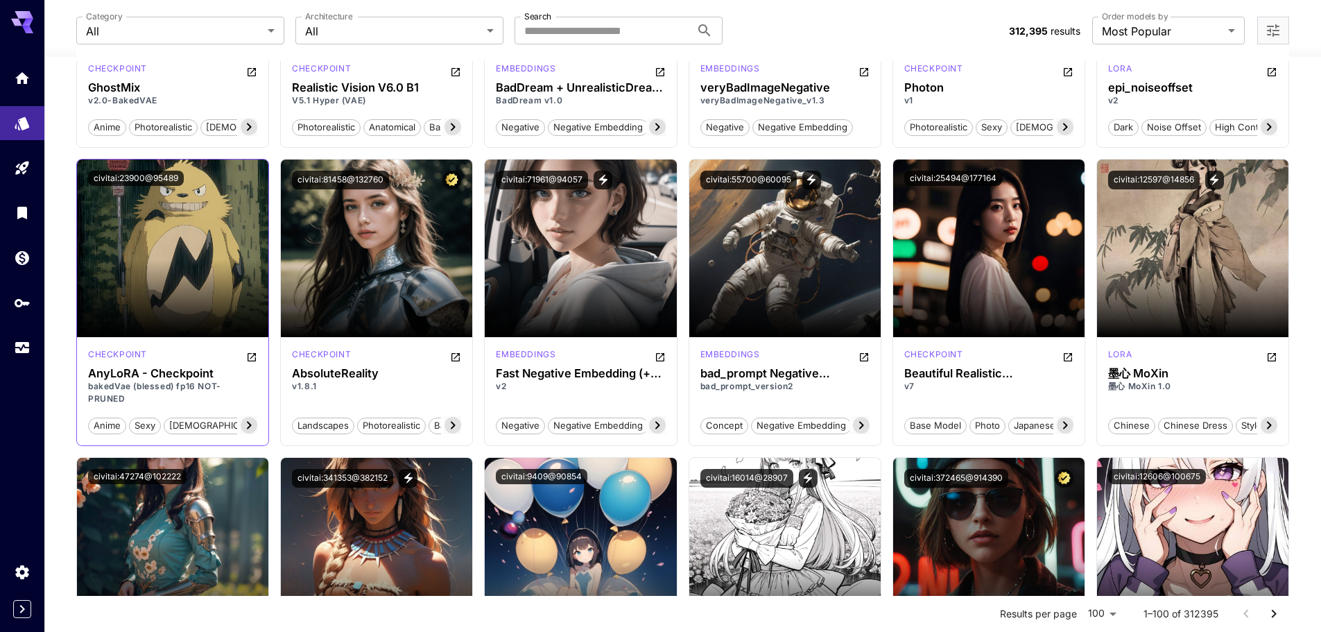
click at [248, 424] on icon at bounding box center [249, 425] width 17 height 17
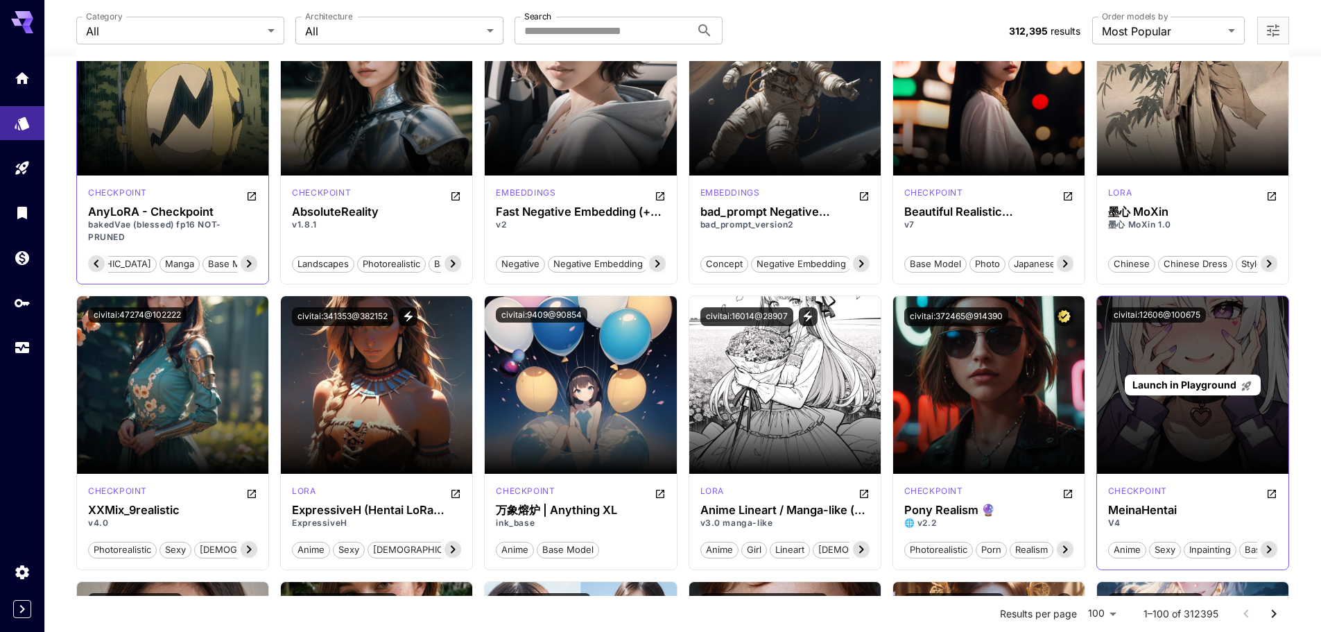
scroll to position [2428, 0]
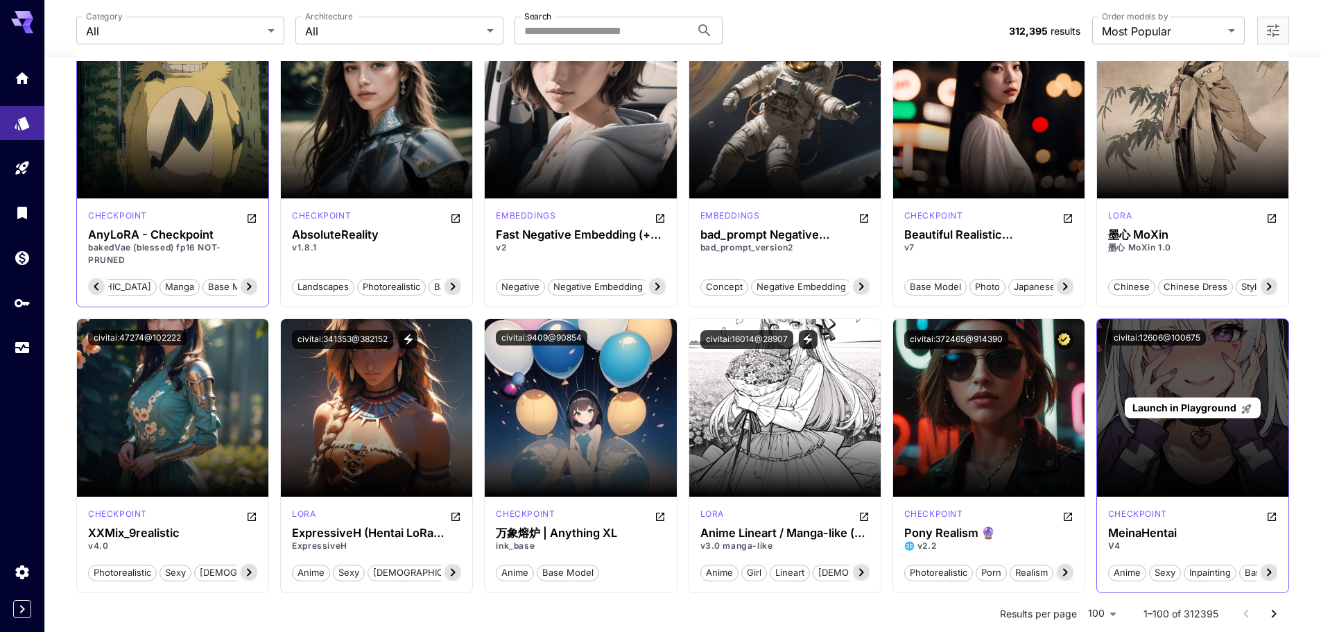
click at [1181, 409] on span "Launch in Playground" at bounding box center [1185, 408] width 104 height 12
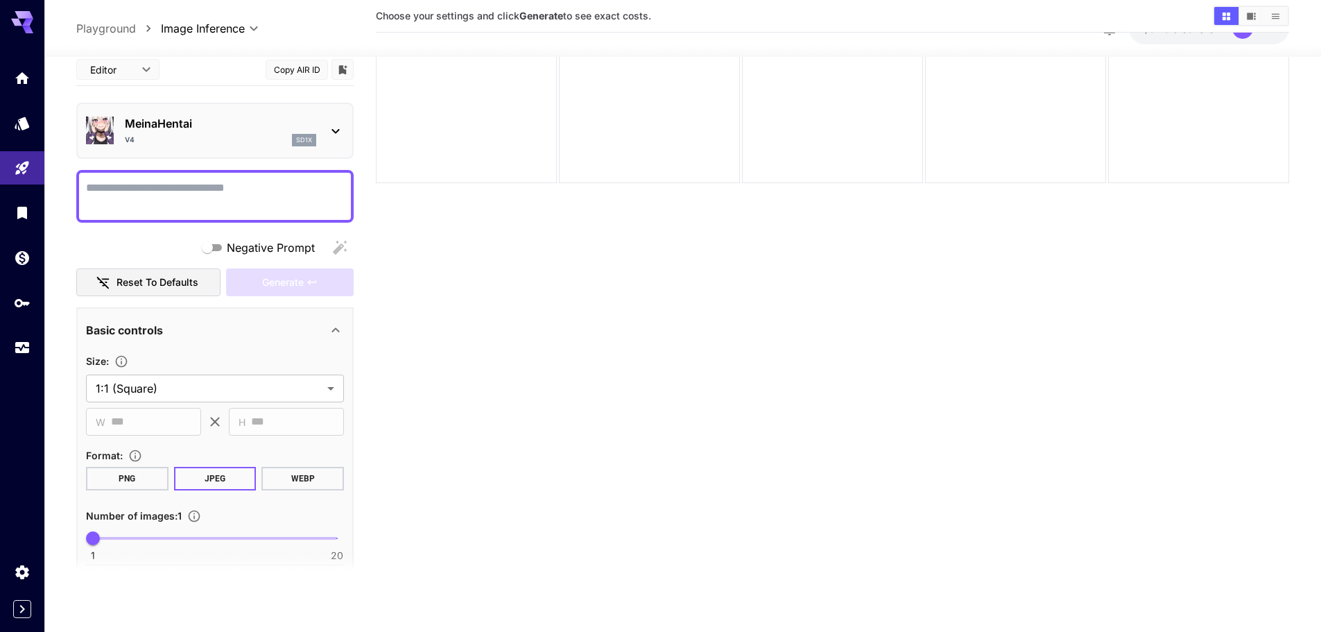
click at [306, 123] on p "MeinaHentai" at bounding box center [220, 123] width 191 height 17
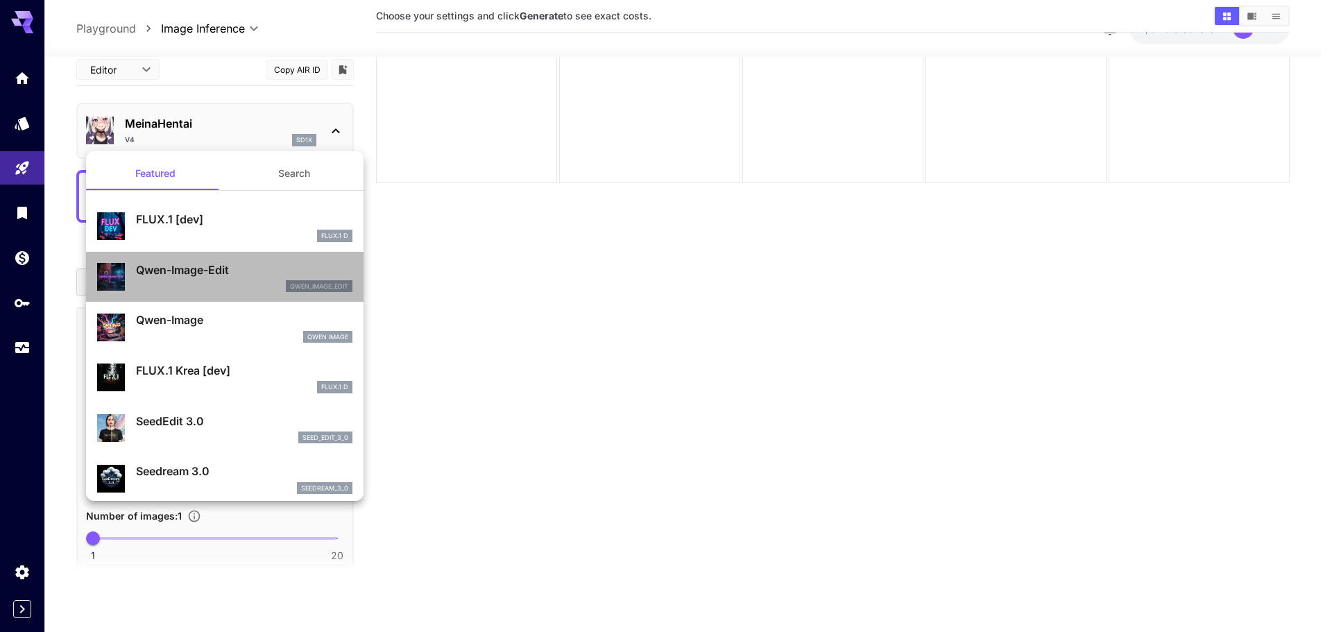
click at [273, 271] on p "Qwen-Image-Edit" at bounding box center [244, 269] width 216 height 17
type input "**********"
type input "****"
type input "*"
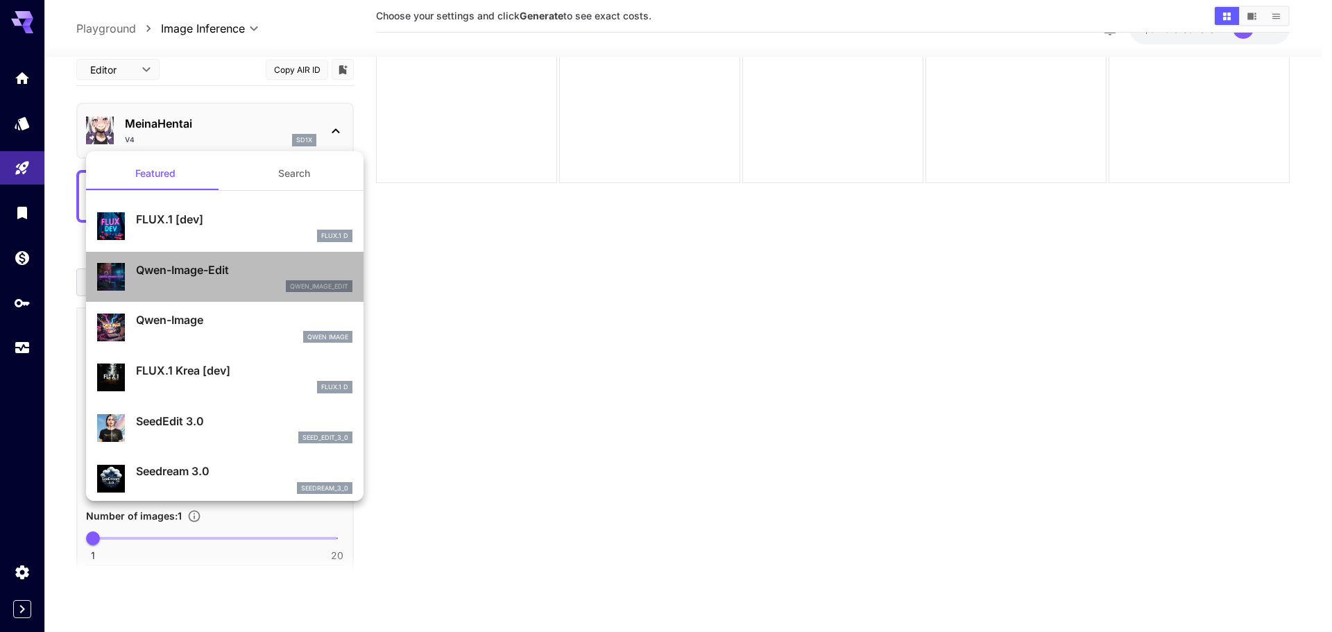
type input "*"
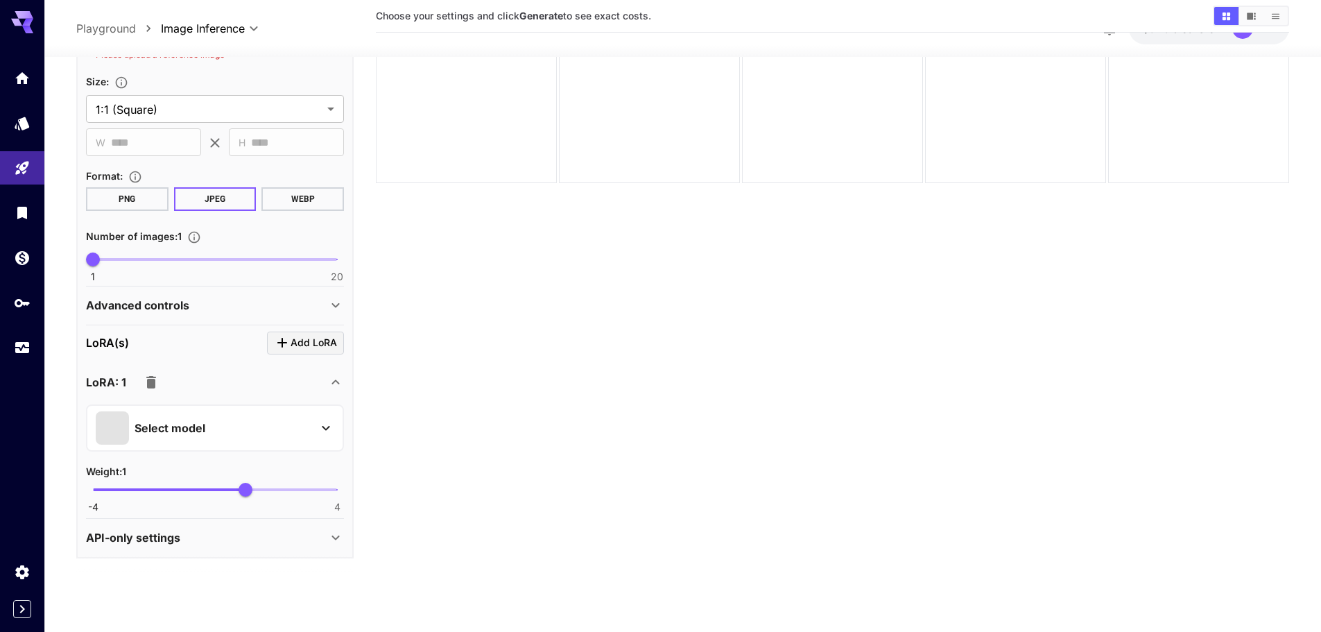
scroll to position [390, 0]
click at [275, 437] on div "Select model" at bounding box center [204, 425] width 216 height 33
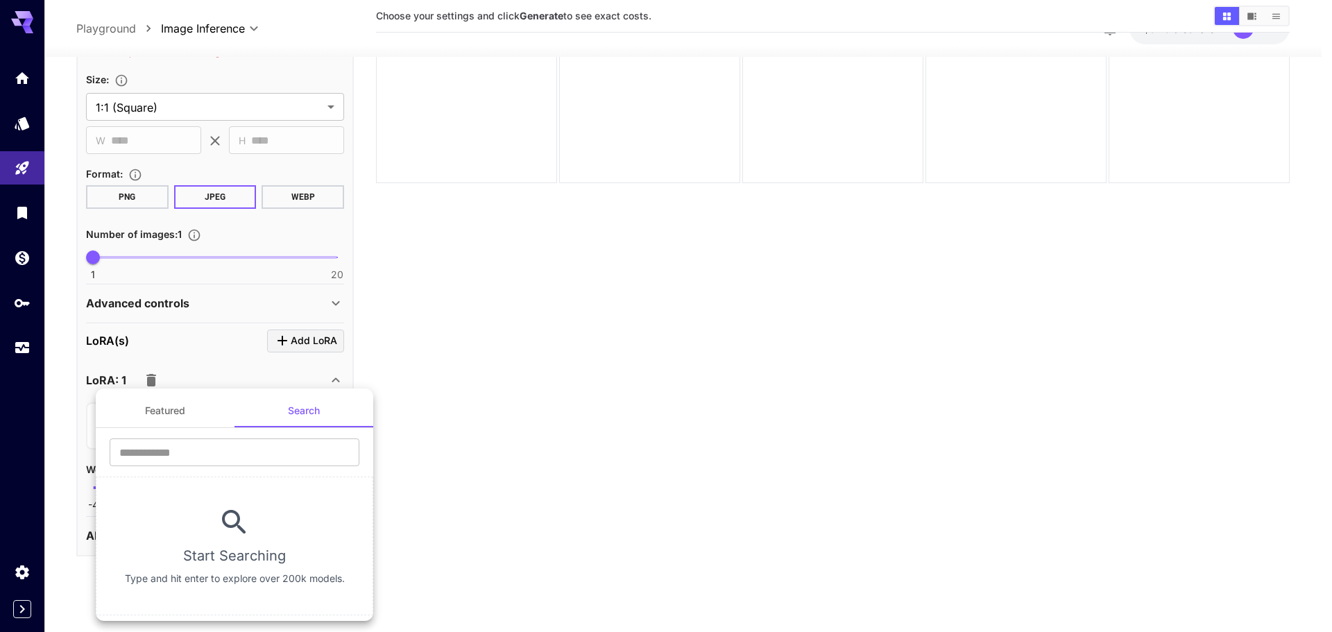
click at [24, 136] on div at bounding box center [666, 316] width 1332 height 632
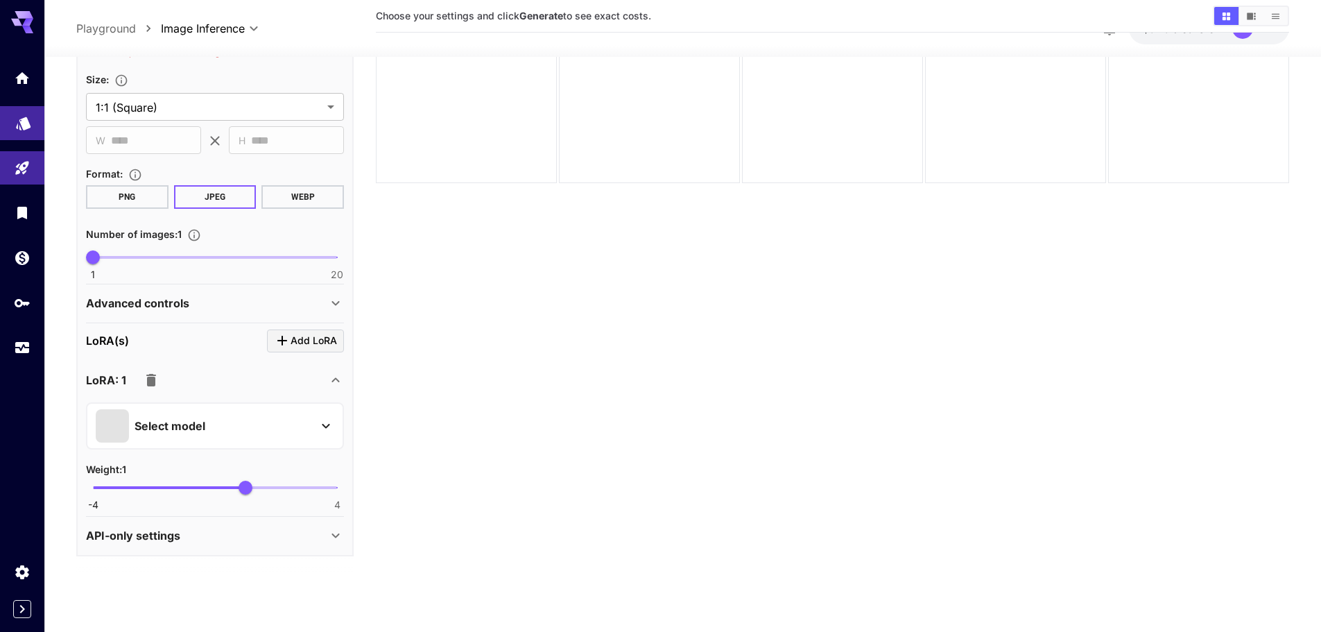
click at [22, 127] on body "**********" at bounding box center [660, 260] width 1321 height 741
click at [22, 127] on div "Models" at bounding box center [24, 142] width 49 height 31
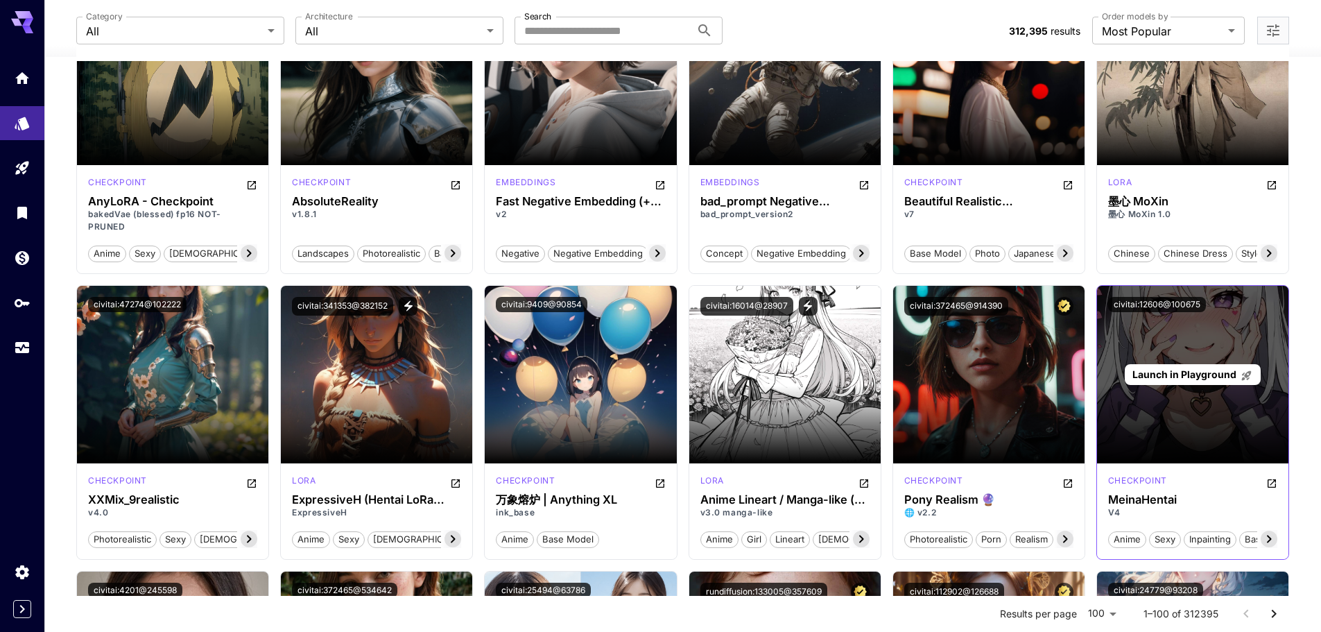
scroll to position [2537, 0]
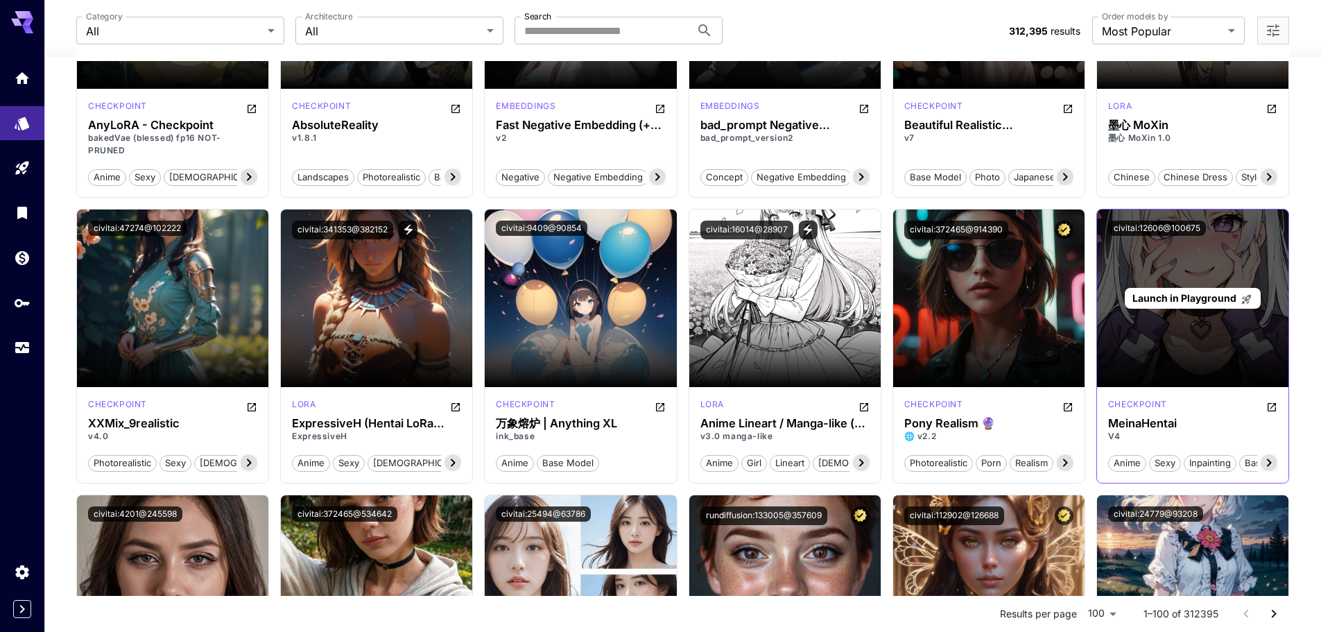
click at [1179, 295] on span "Launch in Playground" at bounding box center [1185, 298] width 104 height 12
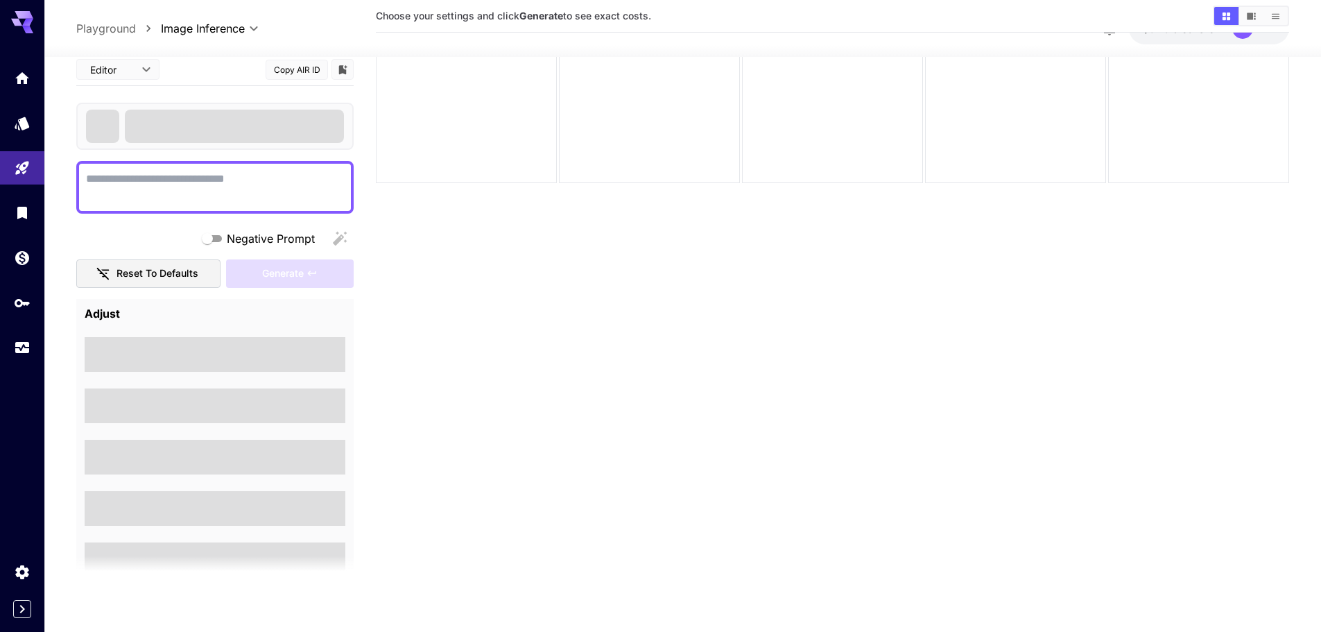
scroll to position [110, 0]
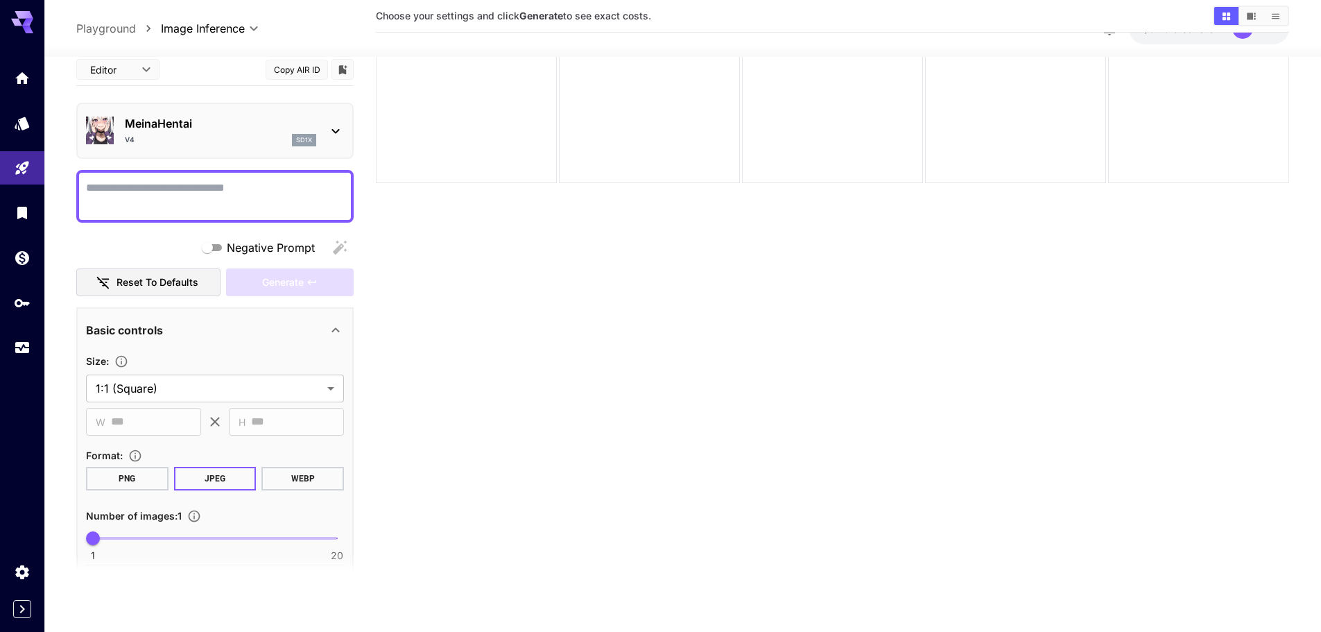
click at [134, 185] on textarea "Negative Prompt" at bounding box center [215, 195] width 258 height 33
paste textarea "**********"
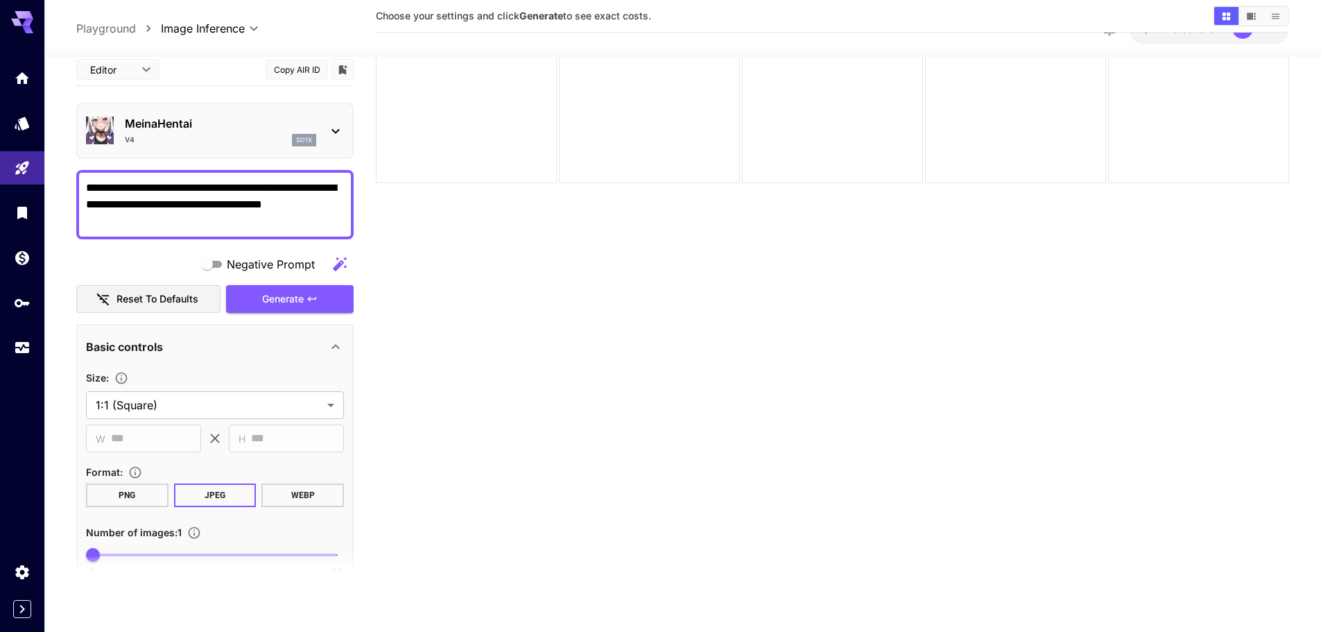
type textarea "**********"
click at [130, 493] on button "PNG" at bounding box center [127, 495] width 83 height 24
click at [310, 293] on icon "button" at bounding box center [312, 298] width 11 height 11
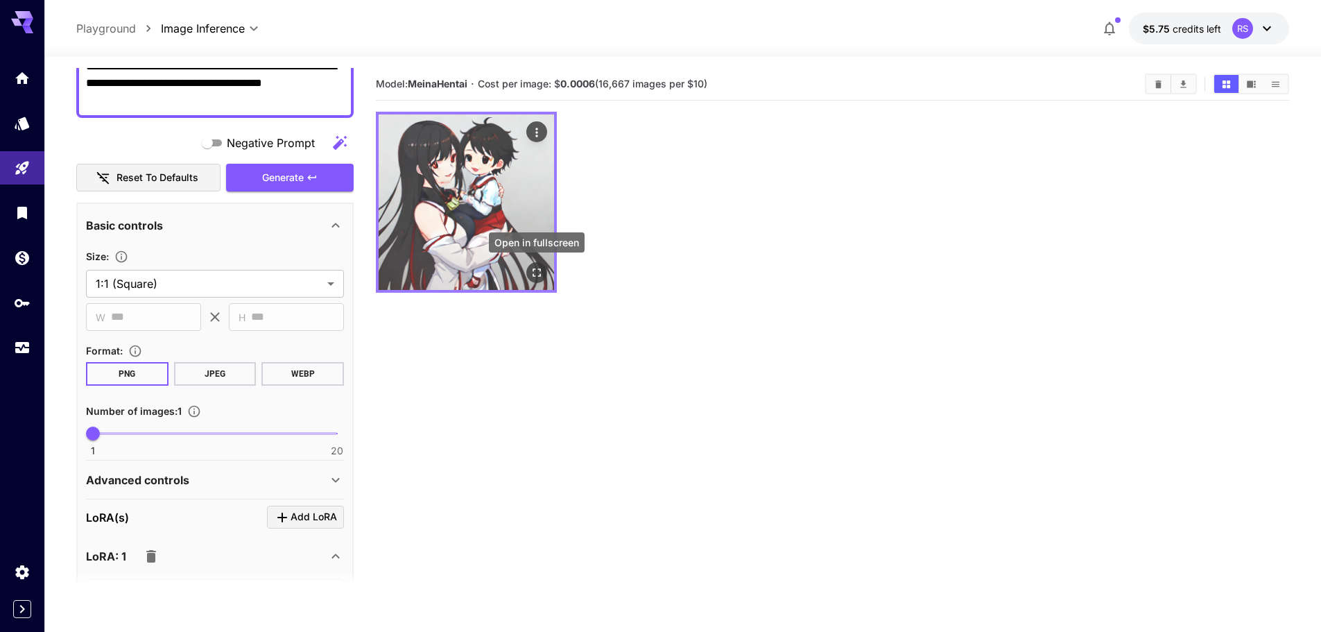
click at [540, 277] on icon "Open in fullscreen" at bounding box center [537, 273] width 14 height 14
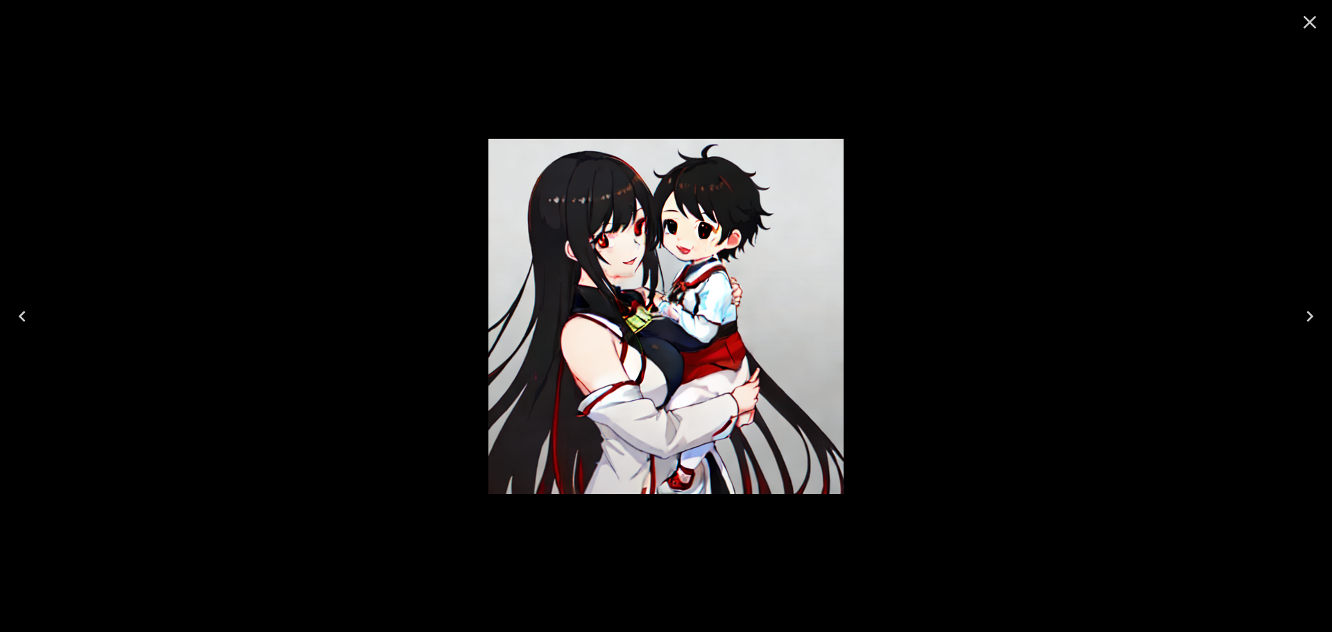
click at [1308, 18] on icon "Close" at bounding box center [1309, 22] width 22 height 22
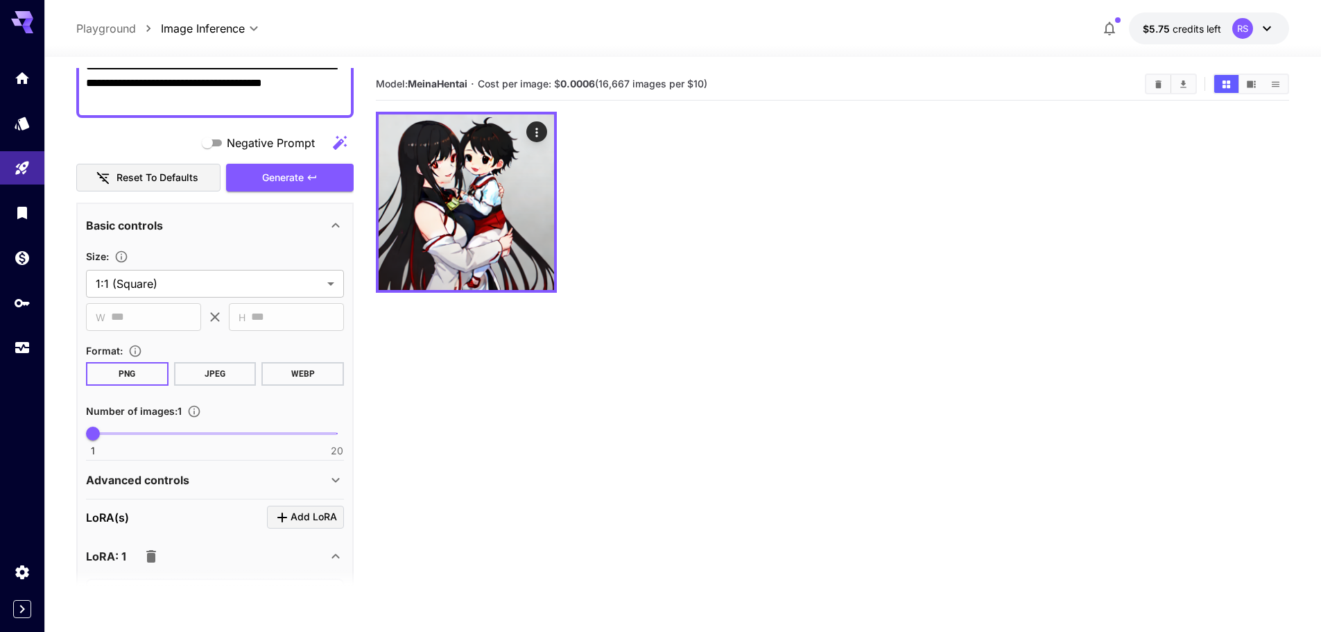
click at [1110, 30] on icon "button" at bounding box center [1109, 28] width 17 height 17
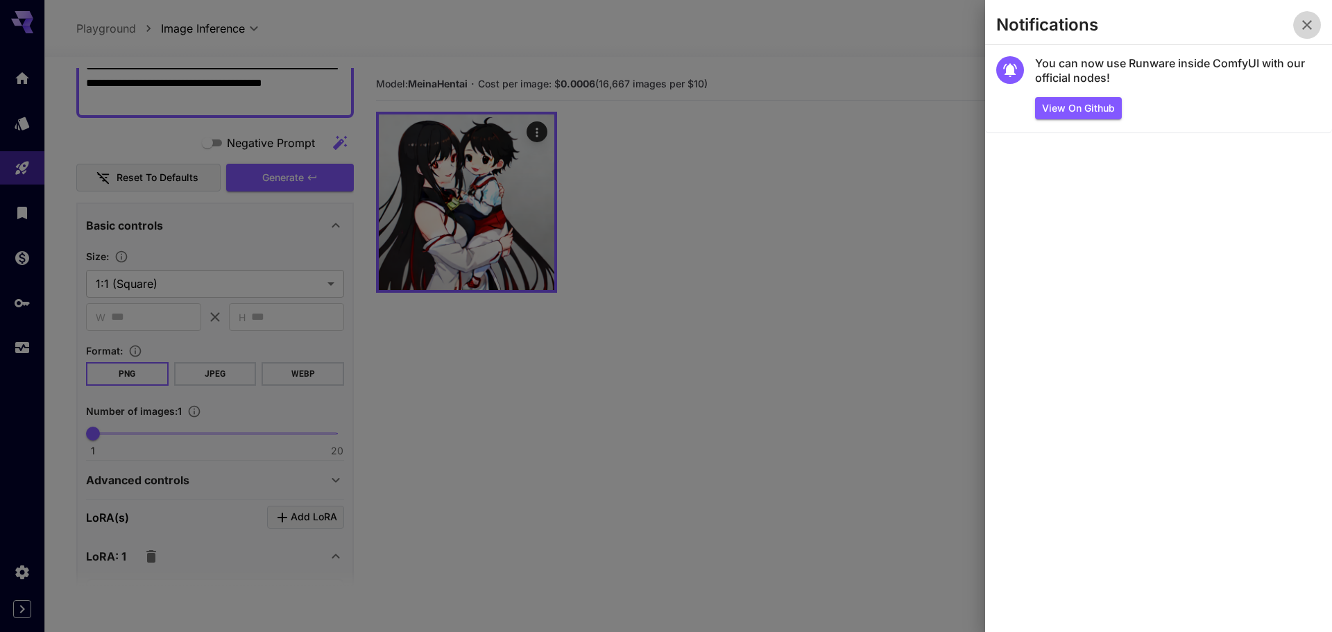
click at [1304, 19] on icon "button" at bounding box center [1306, 25] width 17 height 17
